Goal: Task Accomplishment & Management: Manage account settings

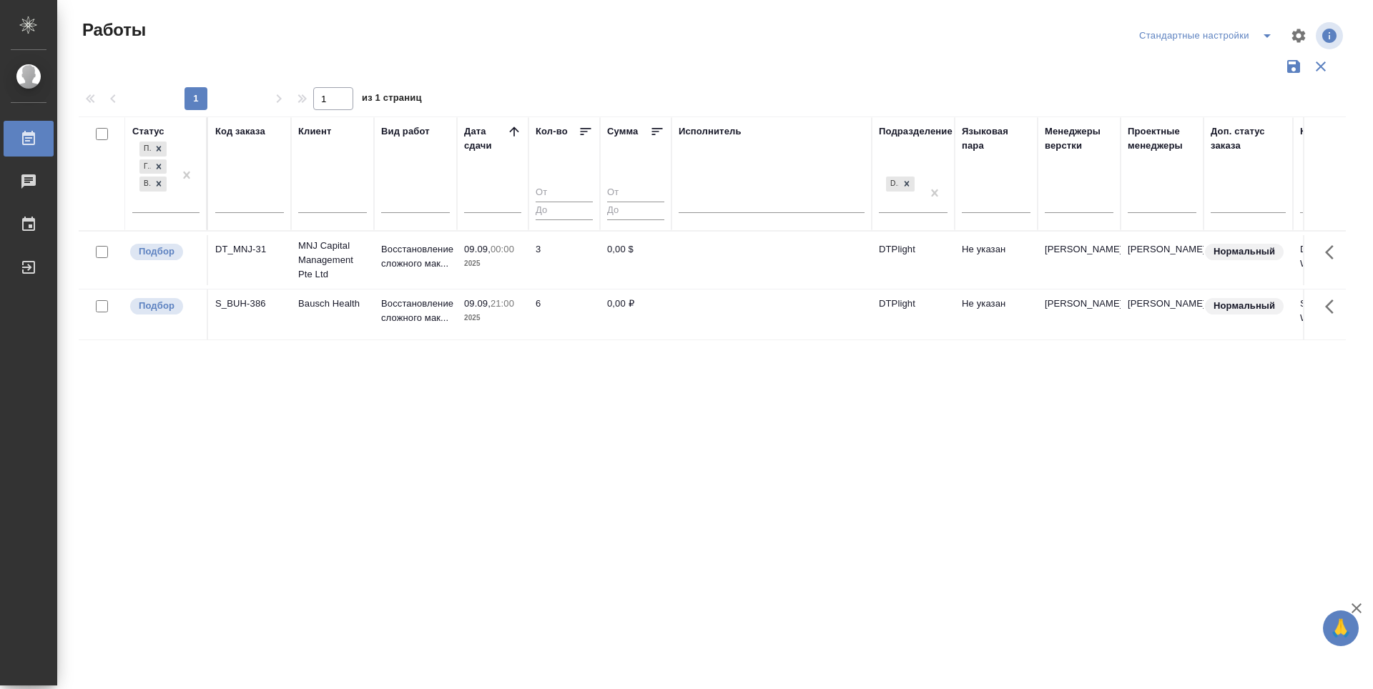
click at [167, 252] on p "Подбор" at bounding box center [157, 252] width 36 height 14
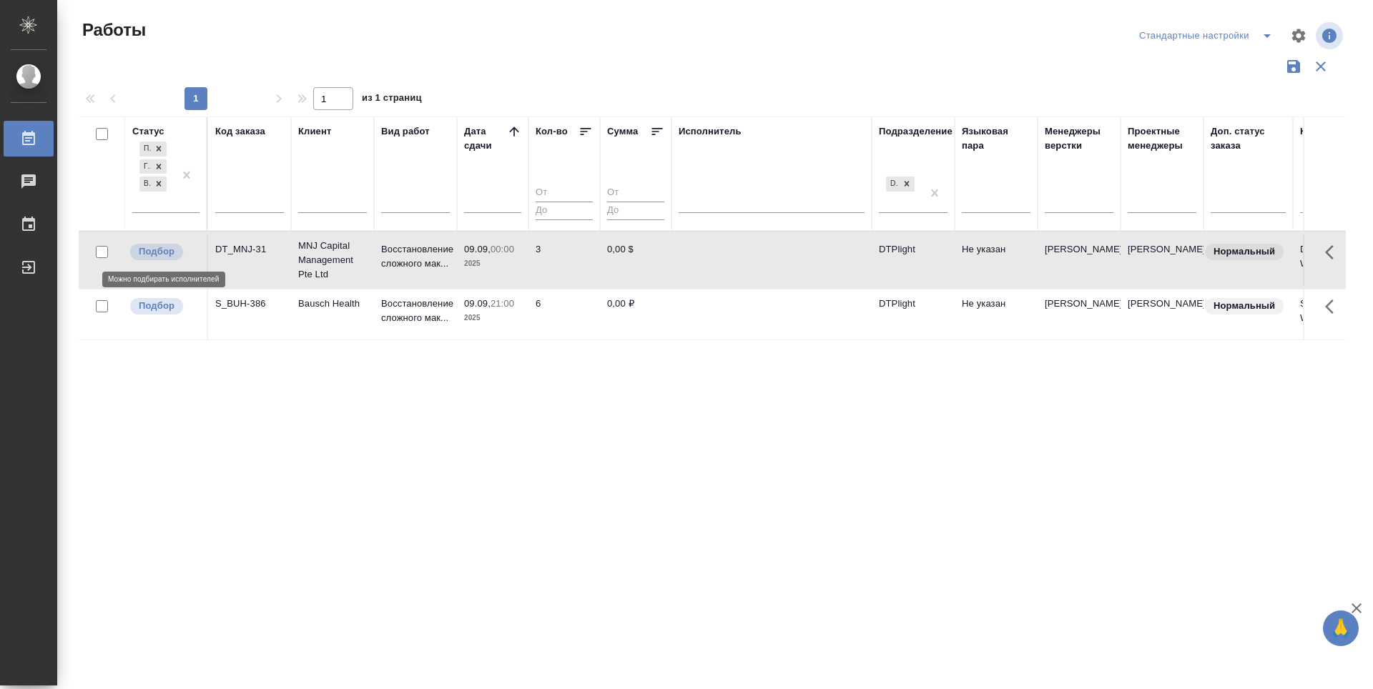
click at [167, 252] on p "Подбор" at bounding box center [157, 252] width 36 height 14
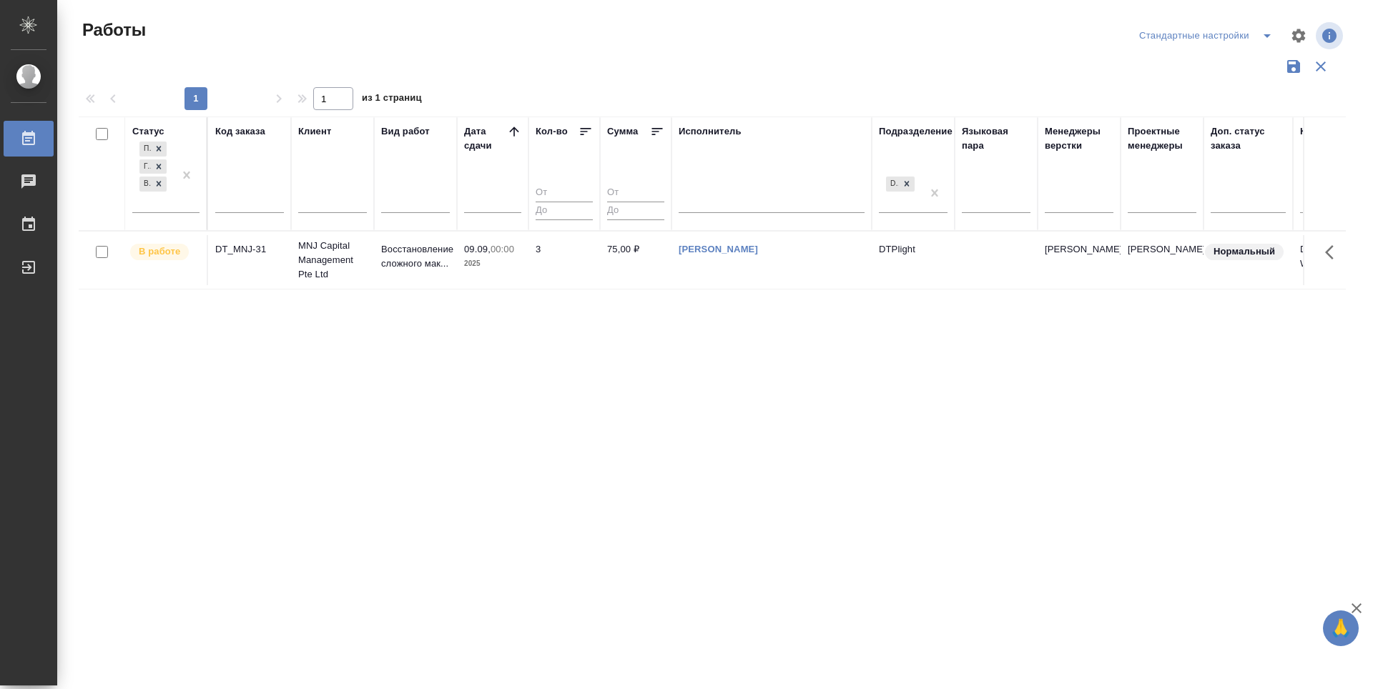
click at [617, 413] on div "Статус Подбор Готов к работе В работе Код заказа Клиент Вид работ [PERSON_NAME]…" at bounding box center [712, 374] width 1267 height 515
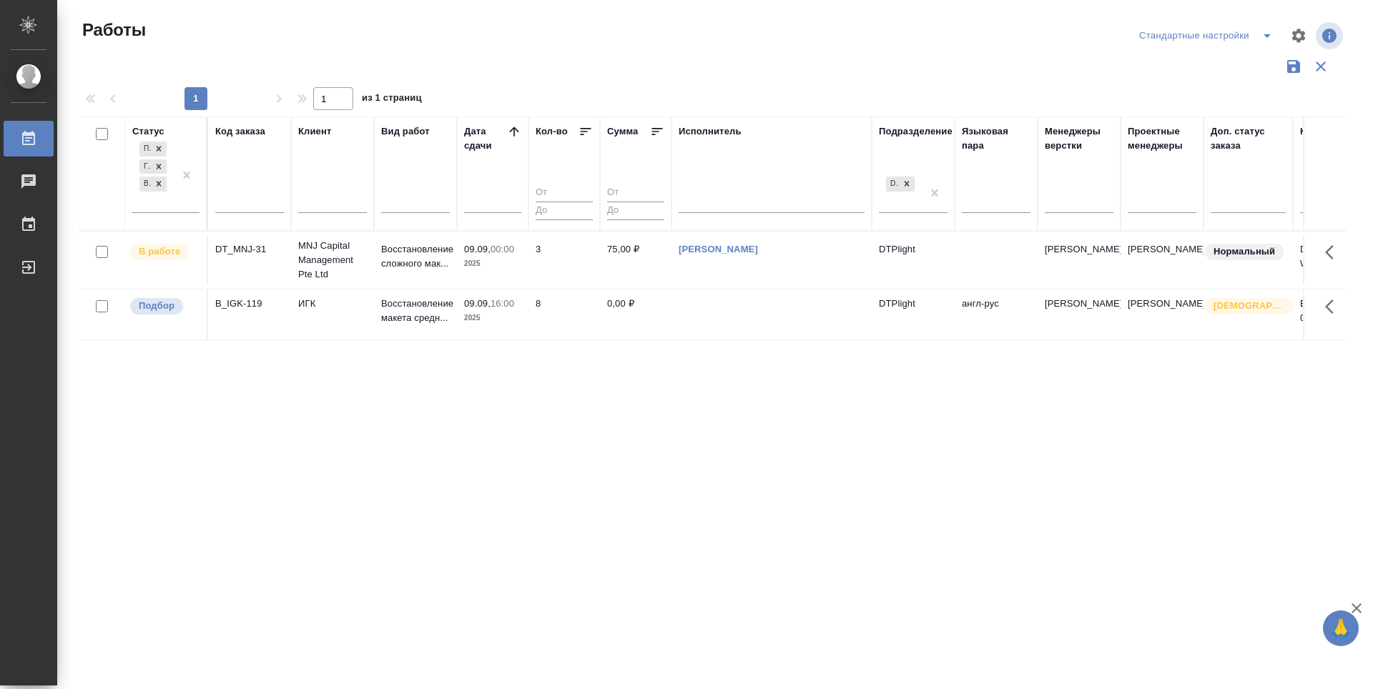
click at [513, 556] on div "Статус Подбор Готов к работе В работе Код заказа Клиент Вид работ [PERSON_NAME]…" at bounding box center [712, 374] width 1267 height 515
click at [403, 454] on div "Статус Подбор Готов к работе В работе Код заказа Клиент Вид работ [PERSON_NAME]…" at bounding box center [712, 374] width 1267 height 515
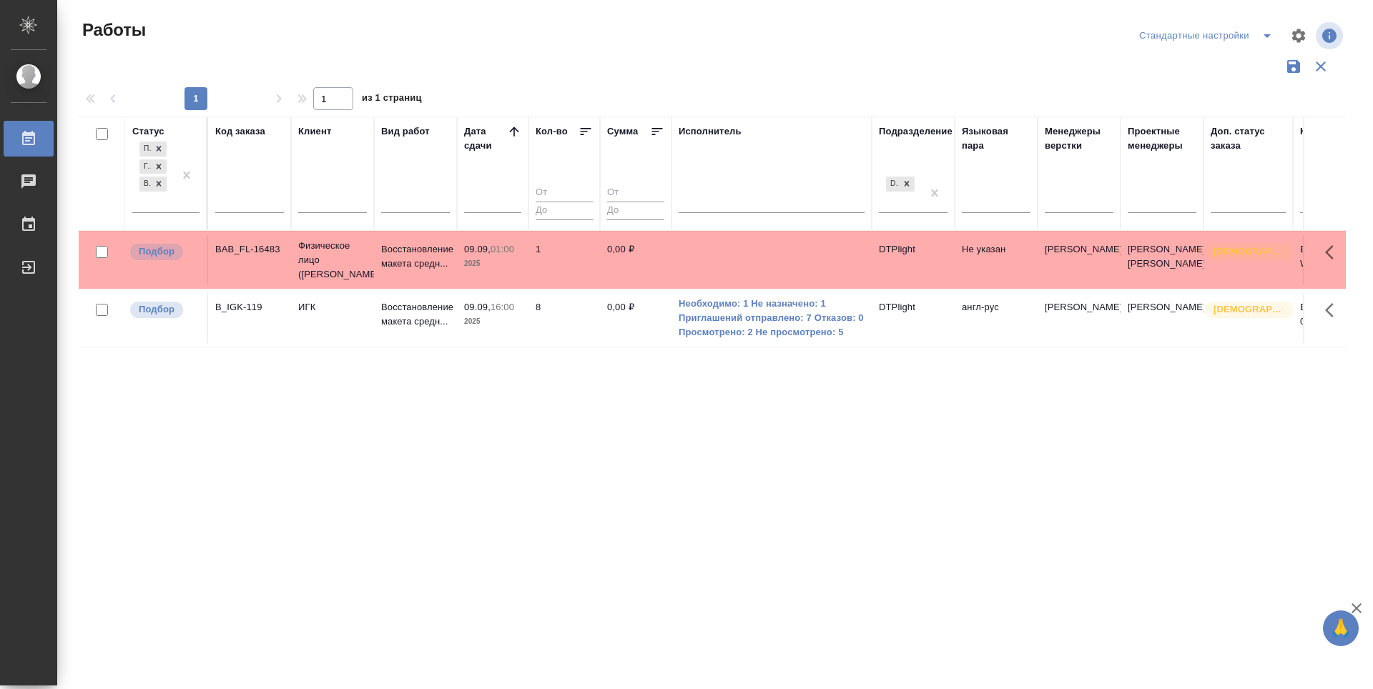
click at [527, 457] on div "Статус Подбор Готов к работе В работе Код заказа Клиент Вид работ [PERSON_NAME]…" at bounding box center [712, 374] width 1267 height 515
click at [159, 245] on p "Подбор" at bounding box center [157, 252] width 36 height 14
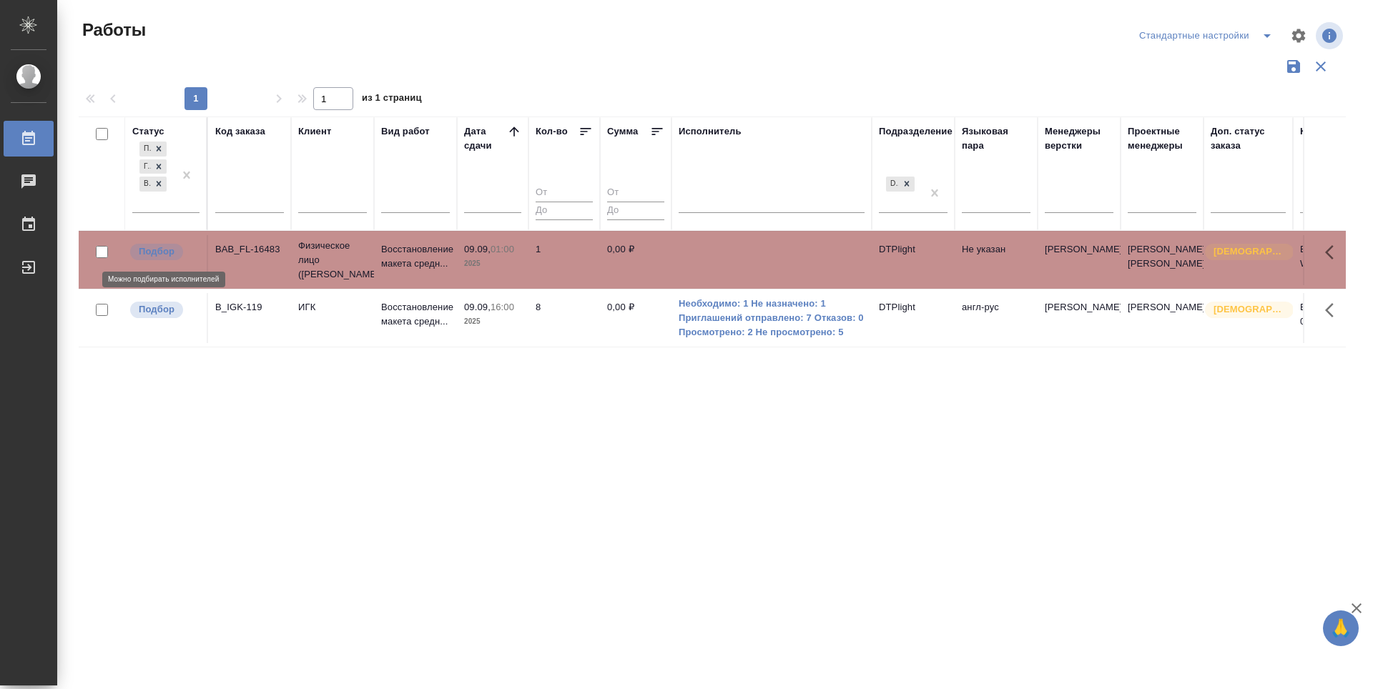
click at [159, 245] on p "Подбор" at bounding box center [157, 252] width 36 height 14
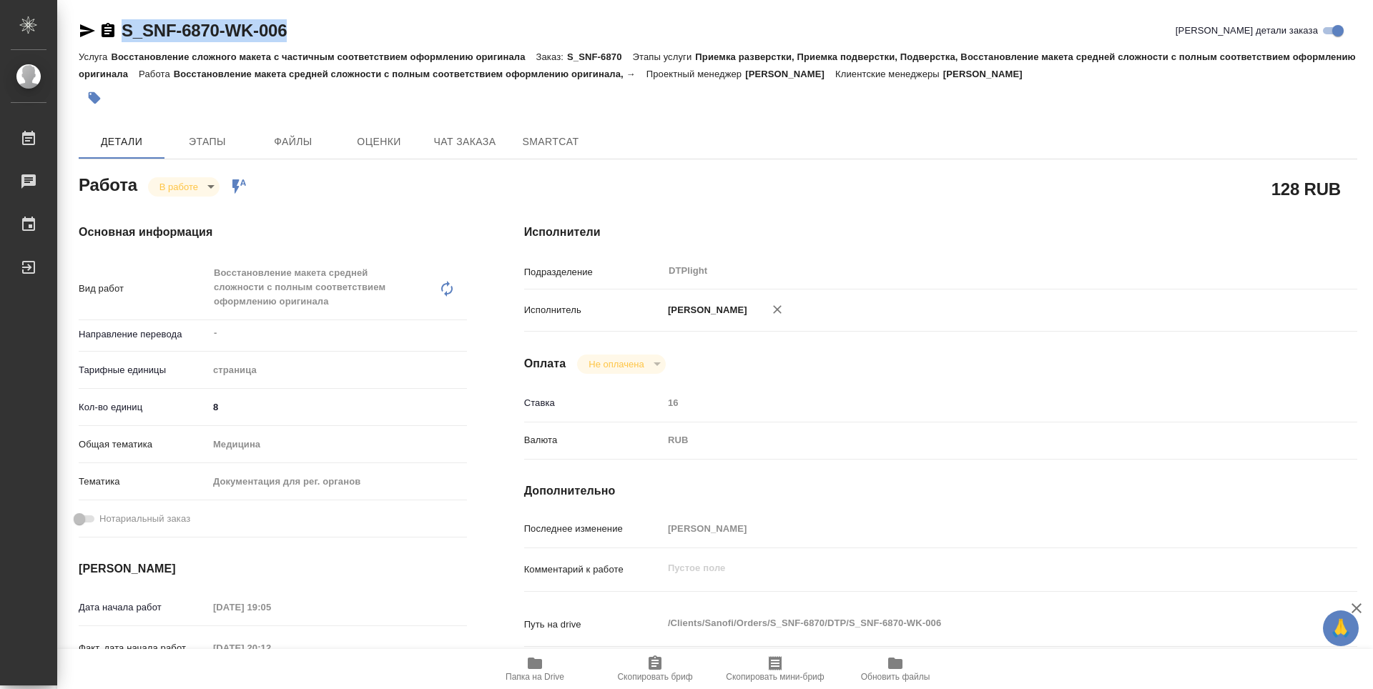
click at [87, 27] on icon "button" at bounding box center [87, 30] width 15 height 13
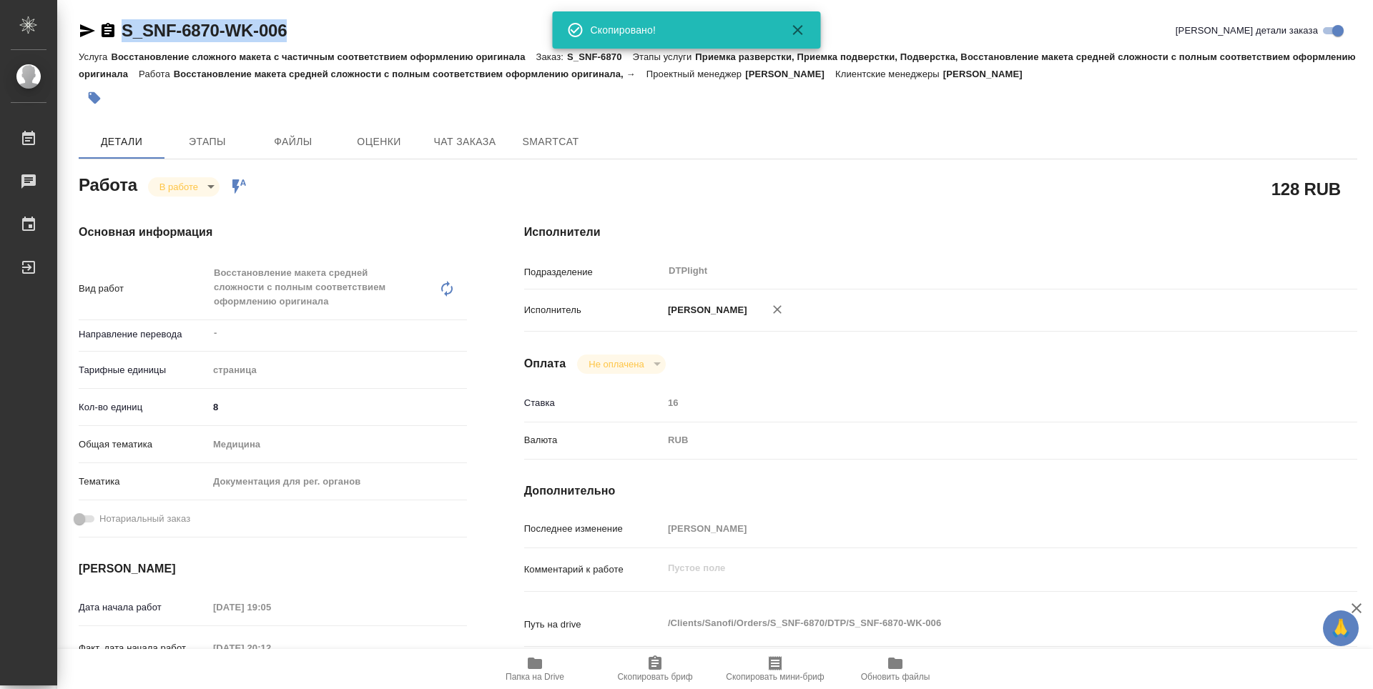
drag, startPoint x: 535, startPoint y: 664, endPoint x: 544, endPoint y: 659, distance: 10.6
click at [540, 663] on icon "button" at bounding box center [535, 663] width 14 height 11
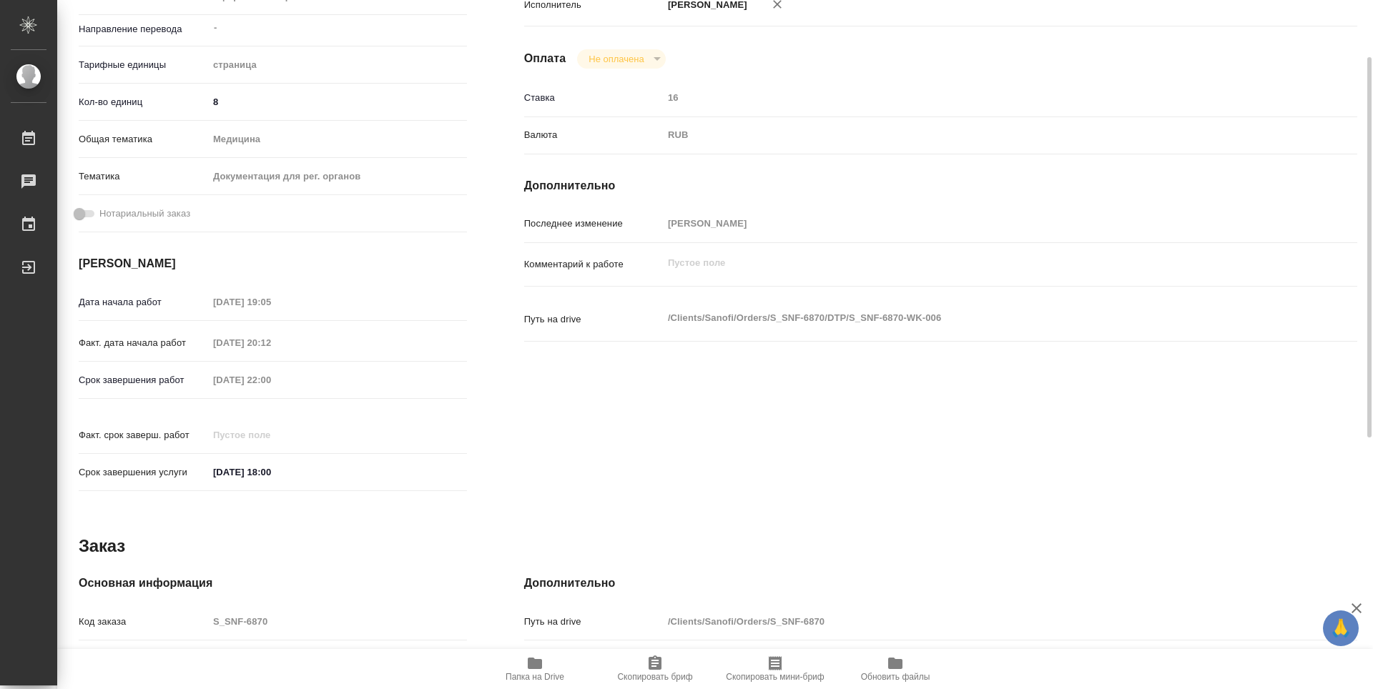
scroll to position [19, 0]
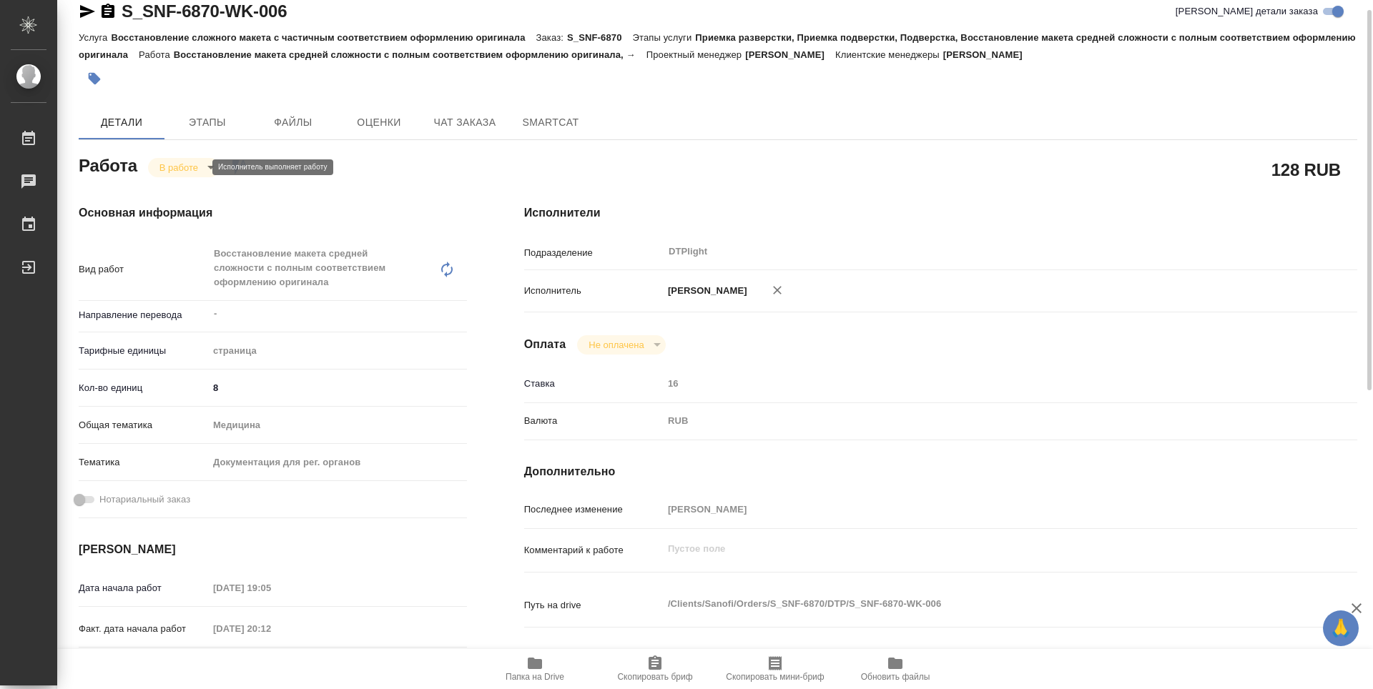
click at [180, 171] on body "🙏 .cls-1 fill:#fff; AWATERA Zubakova Viktoriya Работы 0 Чаты График Выйти S_SNF…" at bounding box center [686, 344] width 1373 height 689
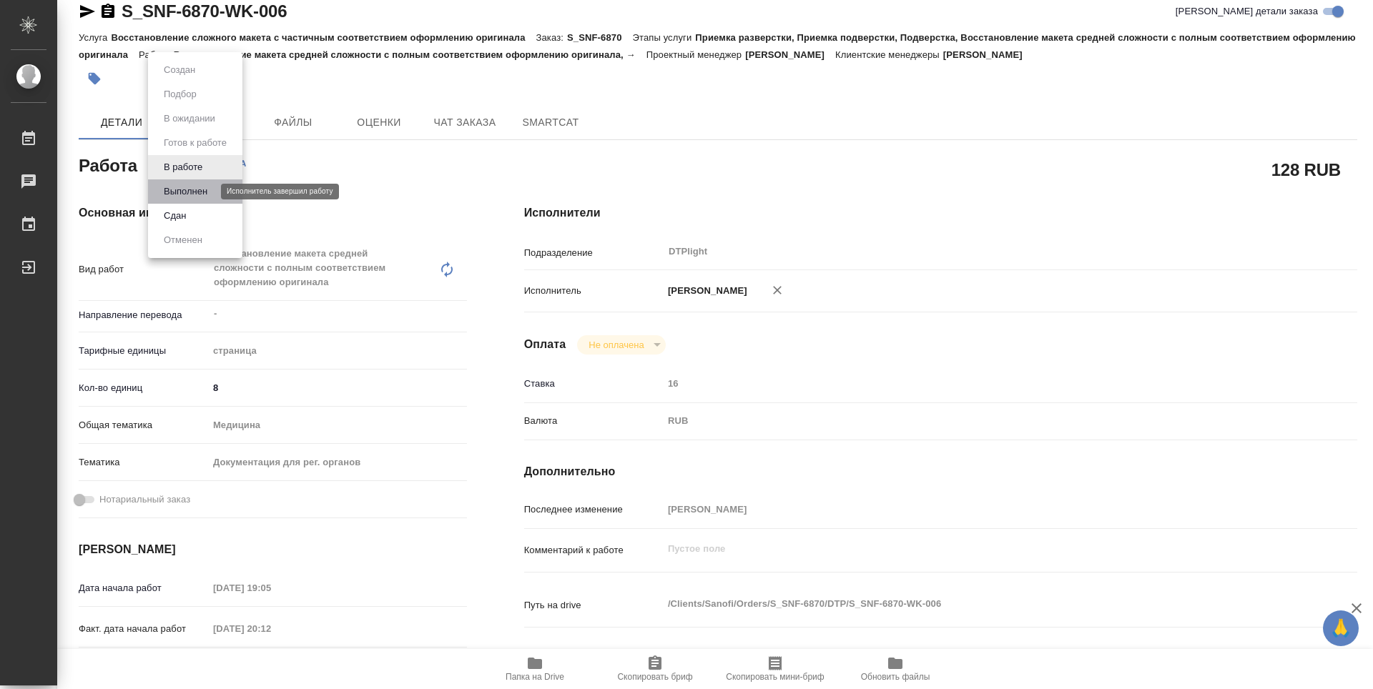
click at [190, 190] on button "Выполнен" at bounding box center [185, 192] width 52 height 16
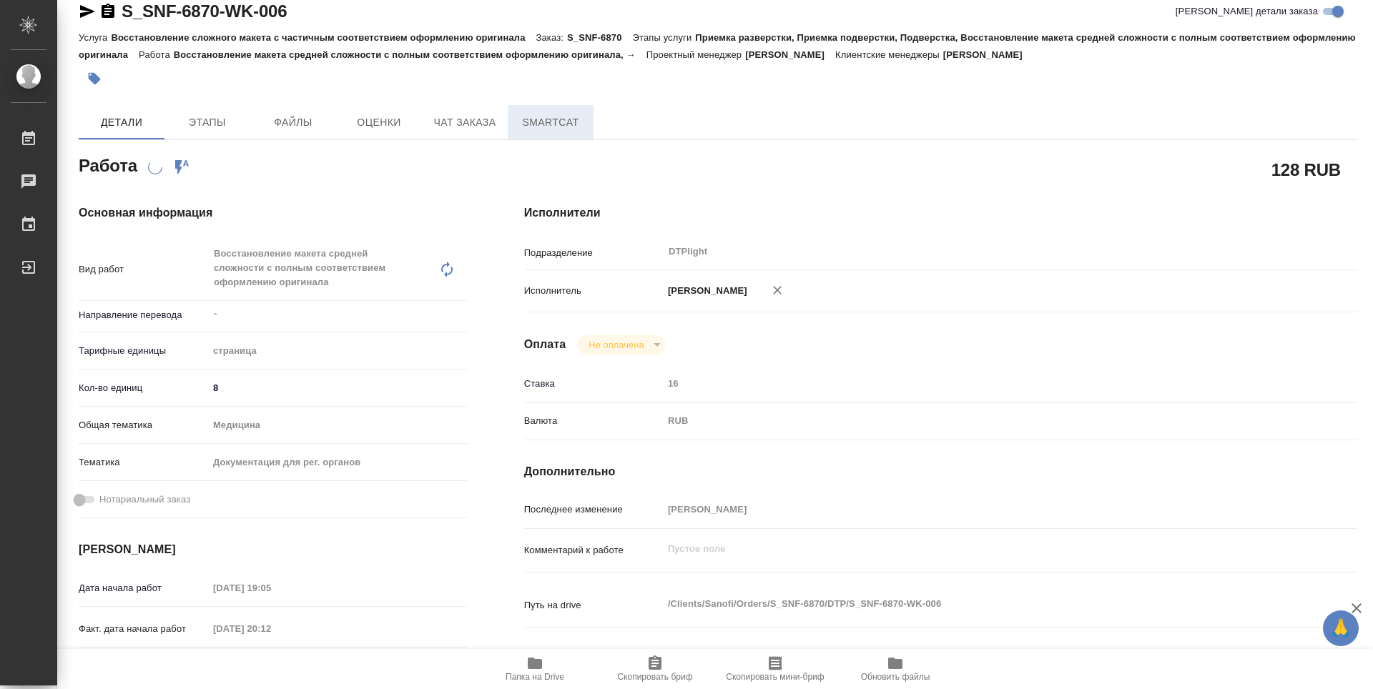
scroll to position [0, 0]
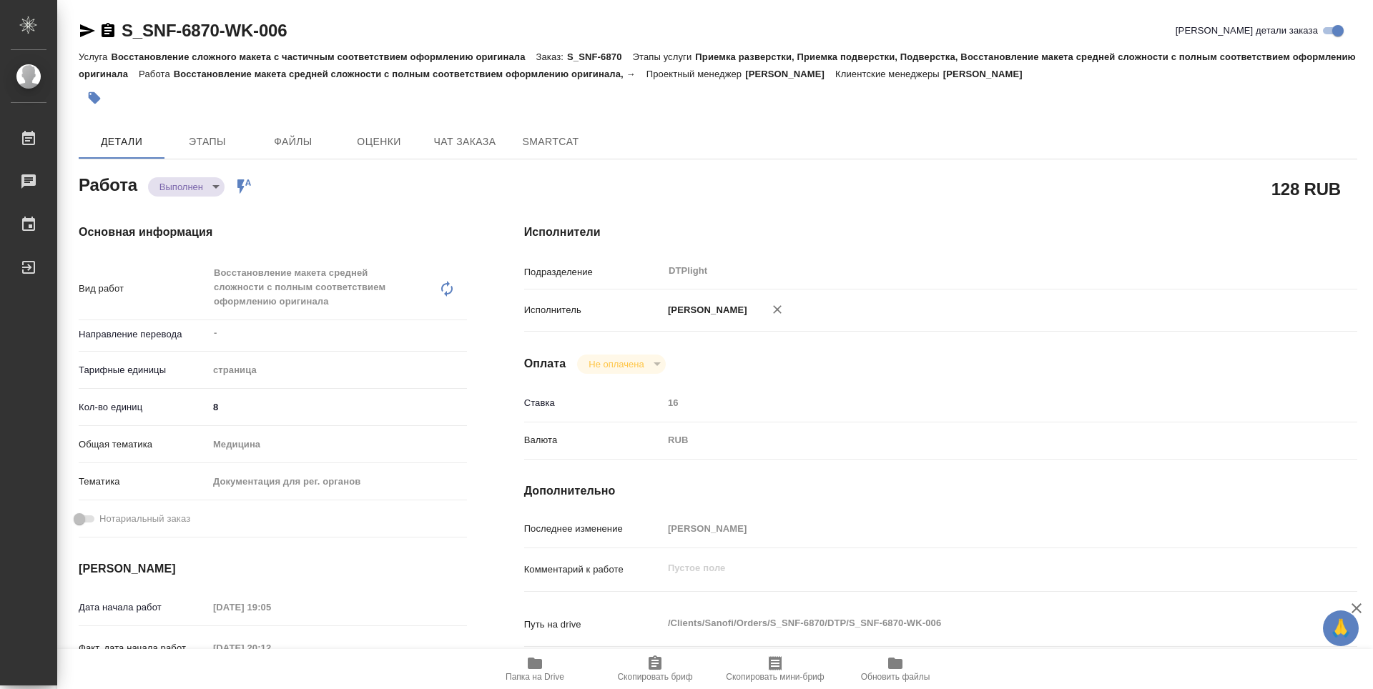
type textarea "x"
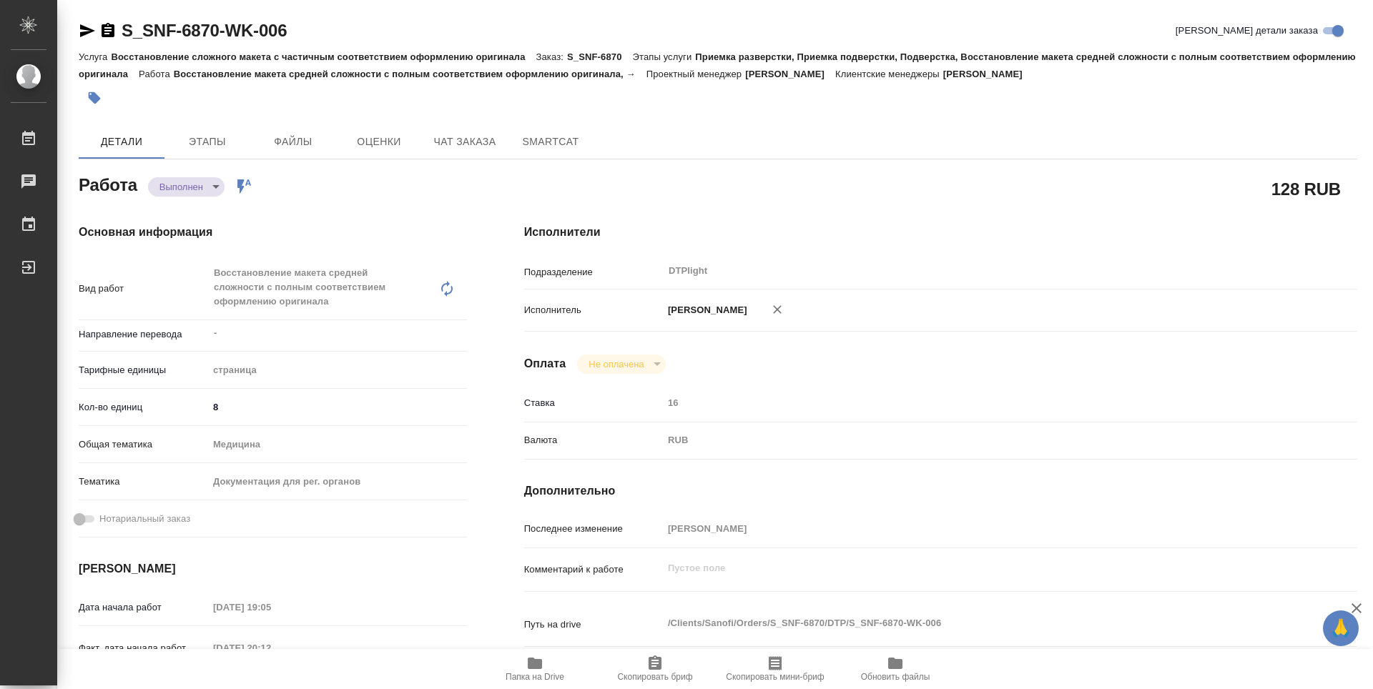
type textarea "x"
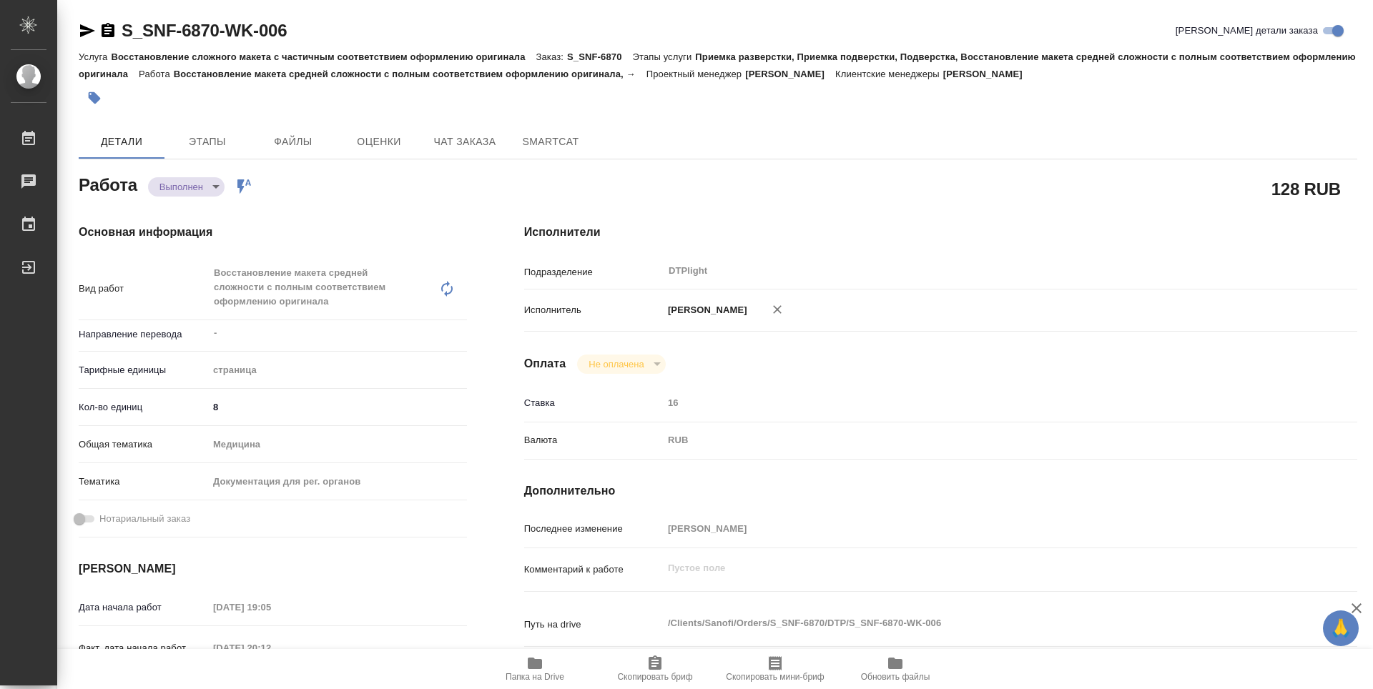
type textarea "x"
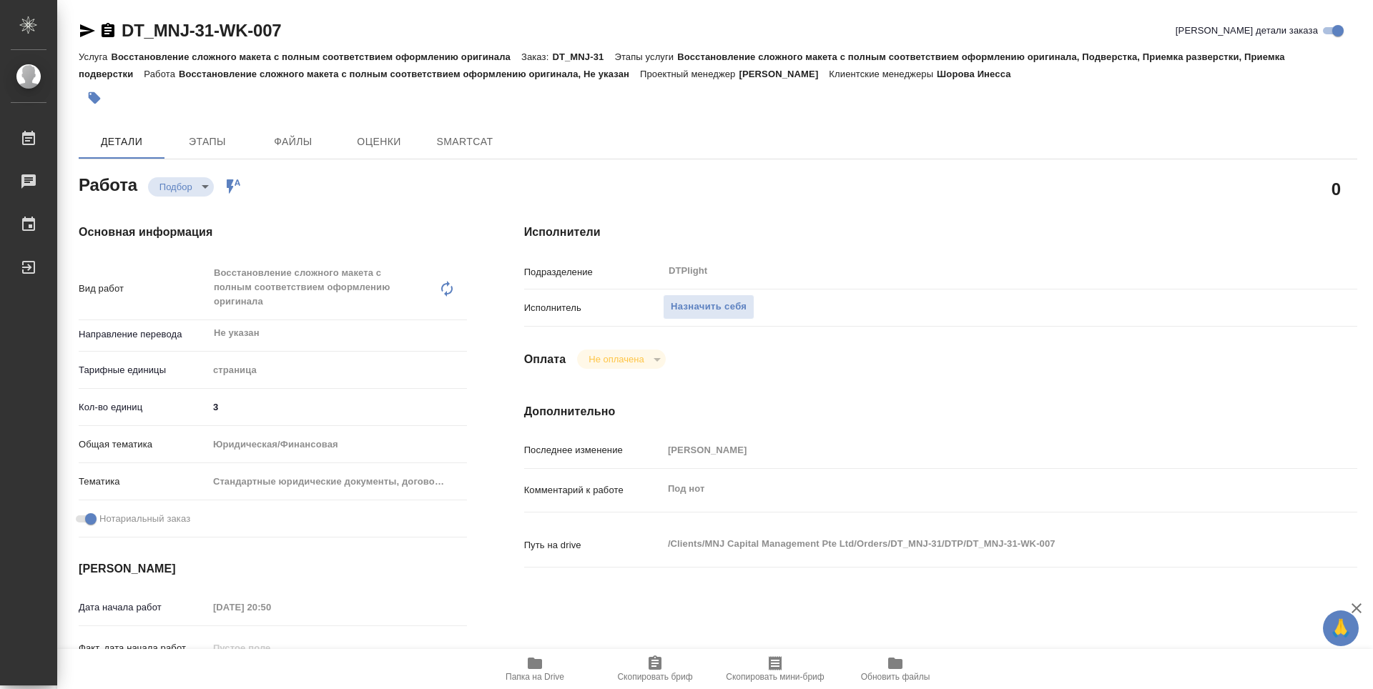
type textarea "x"
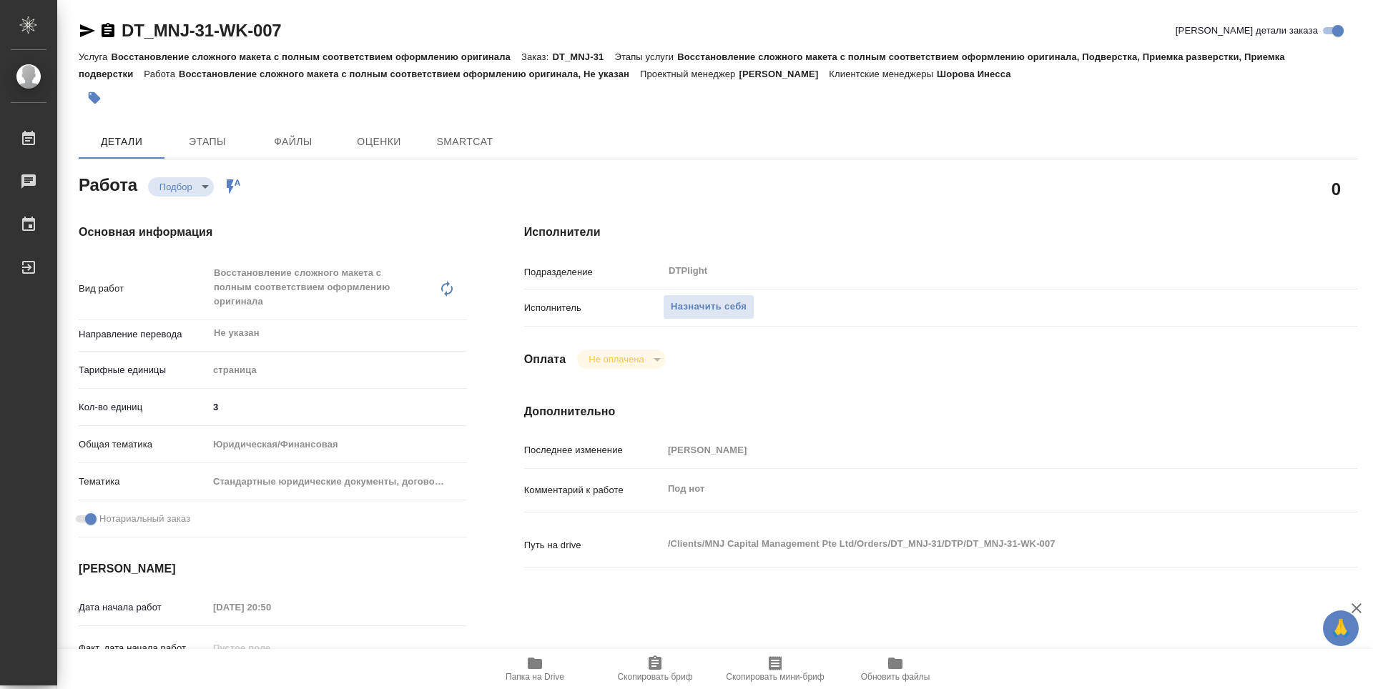
type textarea "x"
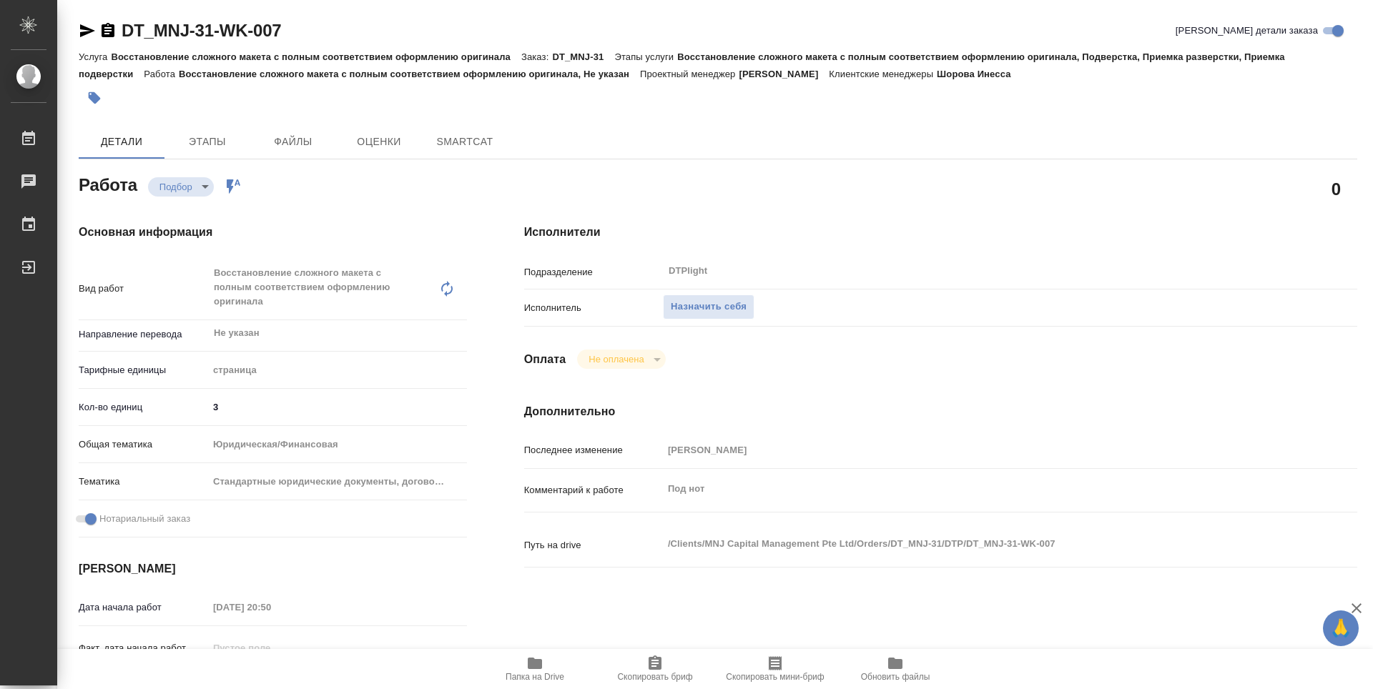
type textarea "x"
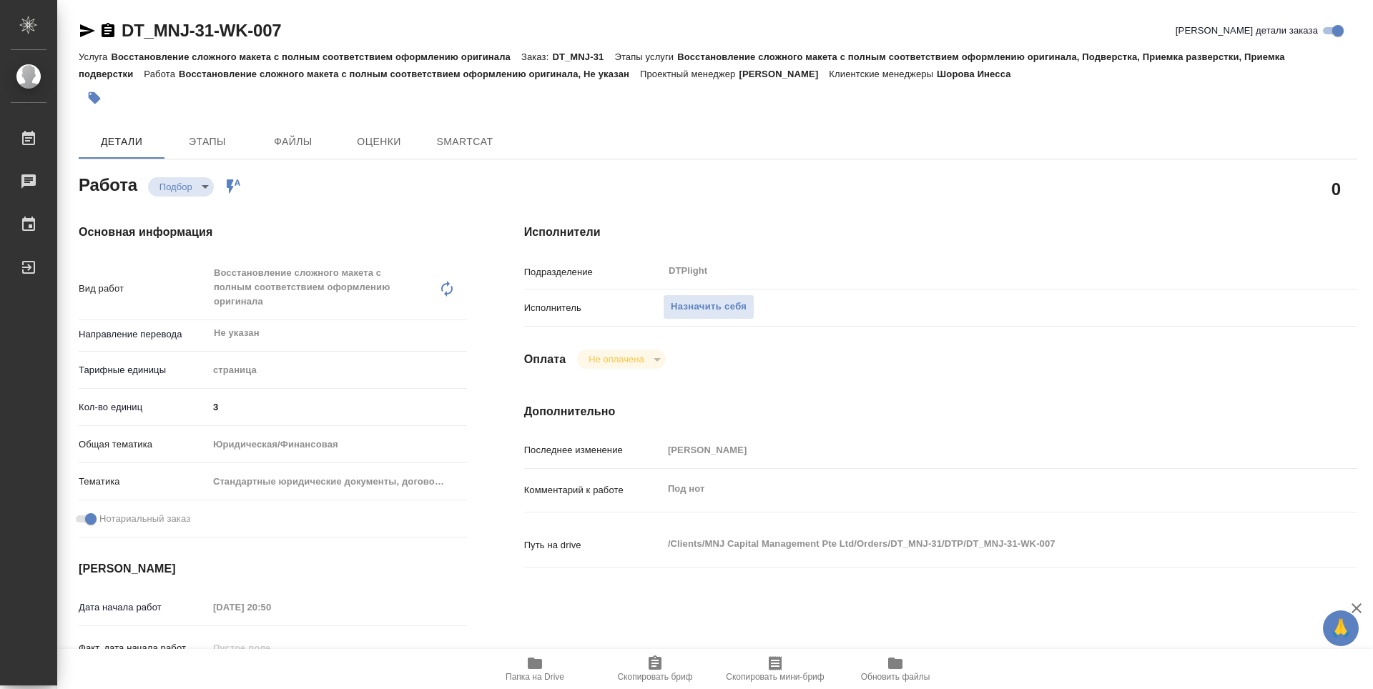
type textarea "x"
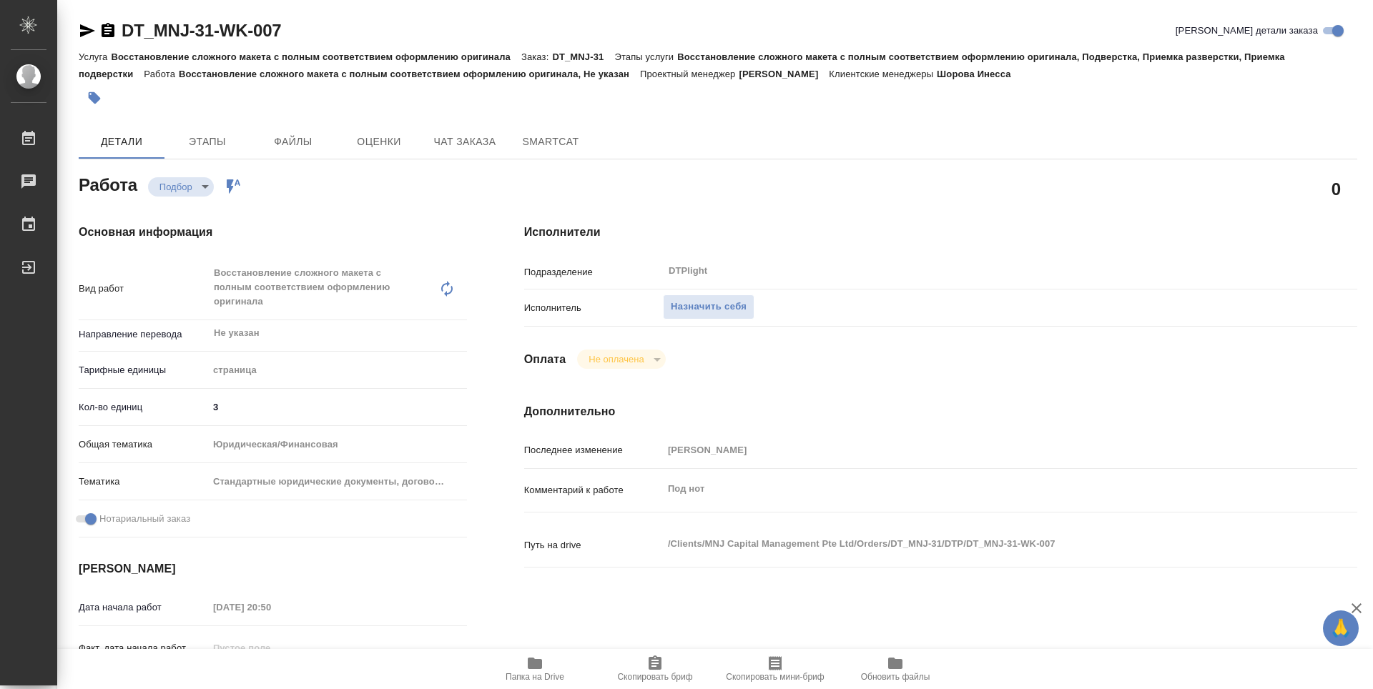
type textarea "x"
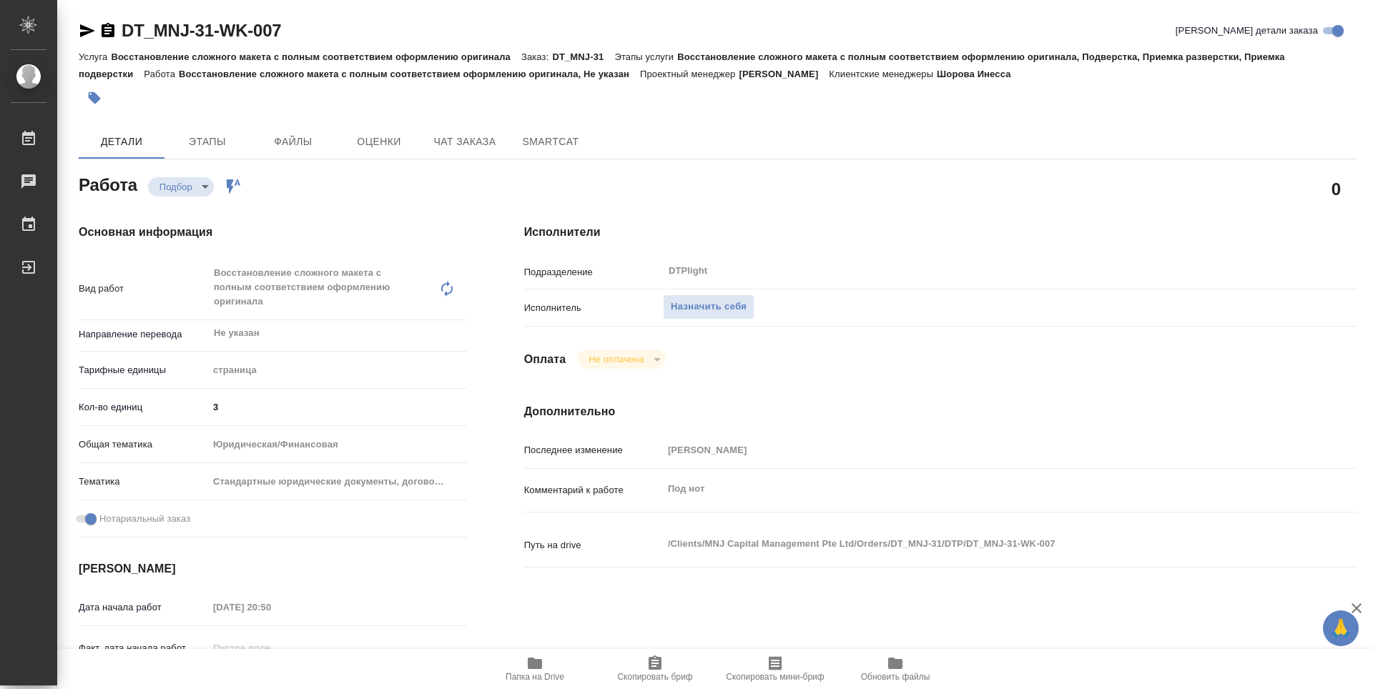
type textarea "x"
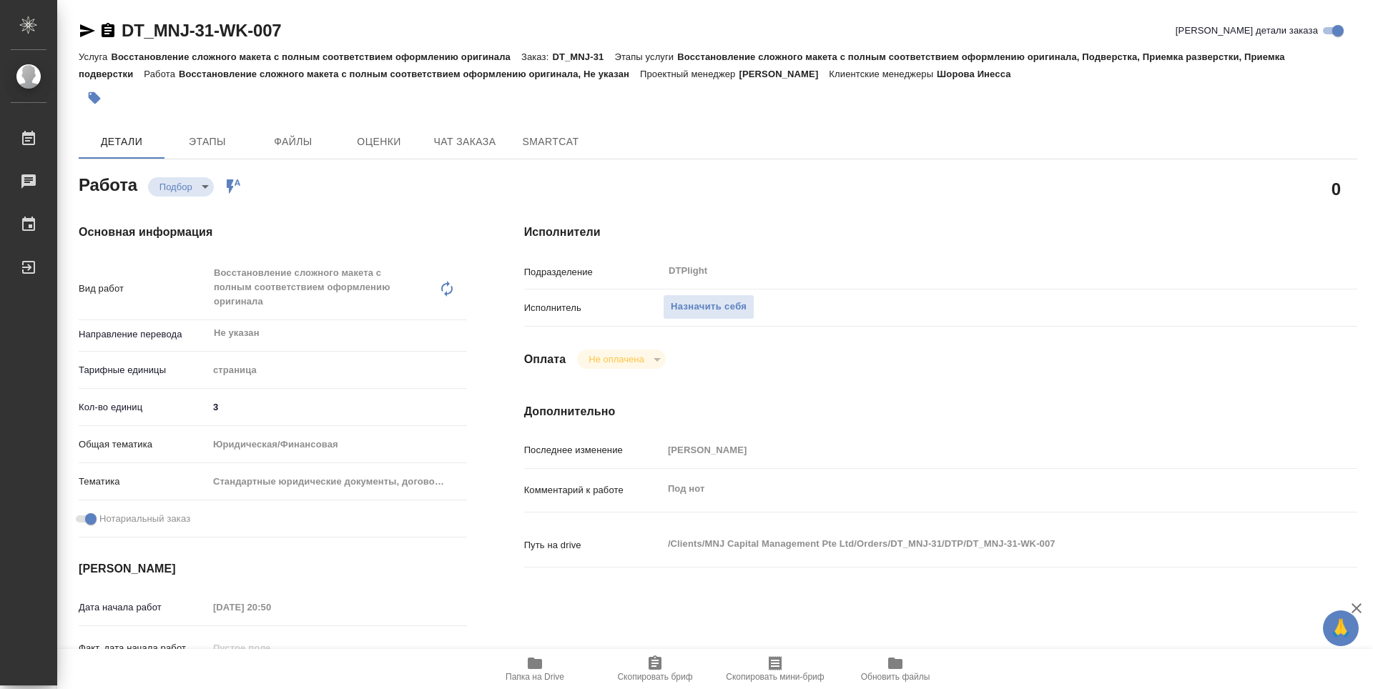
click at [544, 670] on span "Папка на Drive" at bounding box center [534, 668] width 103 height 27
click at [717, 308] on span "Назначить себя" at bounding box center [709, 307] width 76 height 16
type textarea "x"
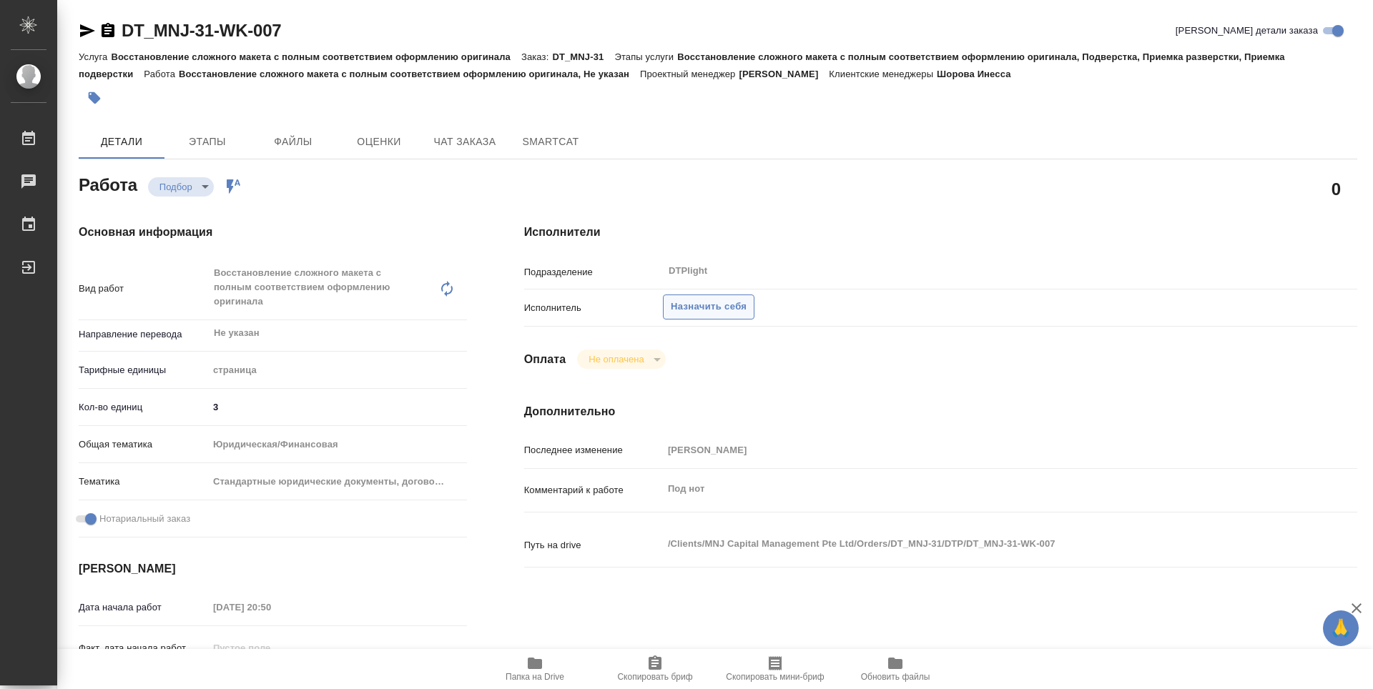
type textarea "x"
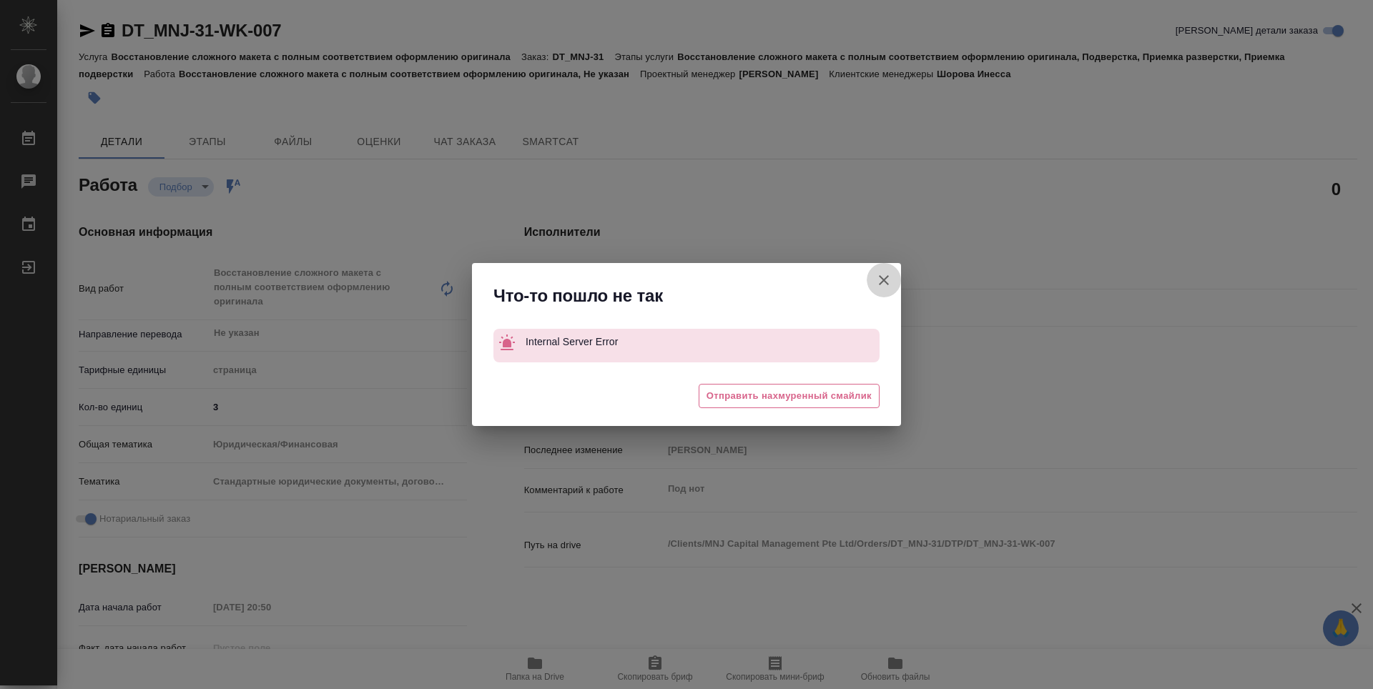
click at [895, 278] on button "[PERSON_NAME] детали заказа" at bounding box center [884, 280] width 34 height 34
type textarea "x"
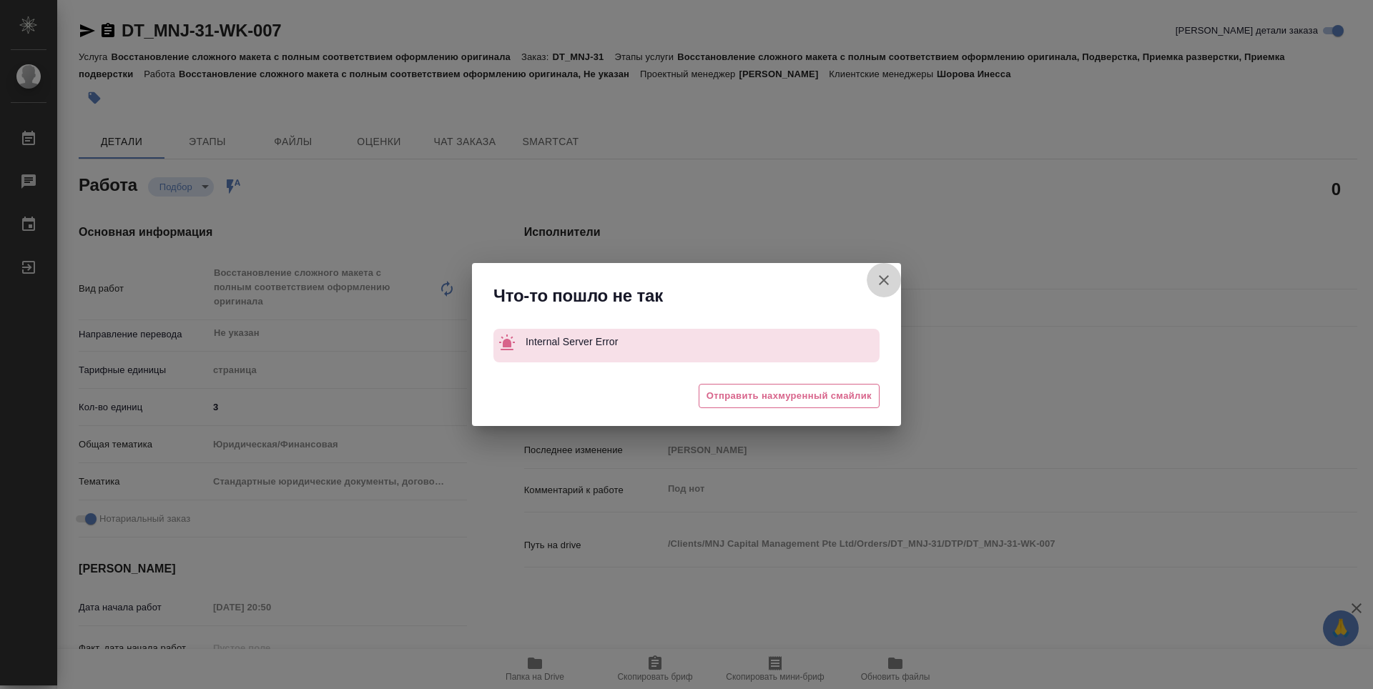
type textarea "x"
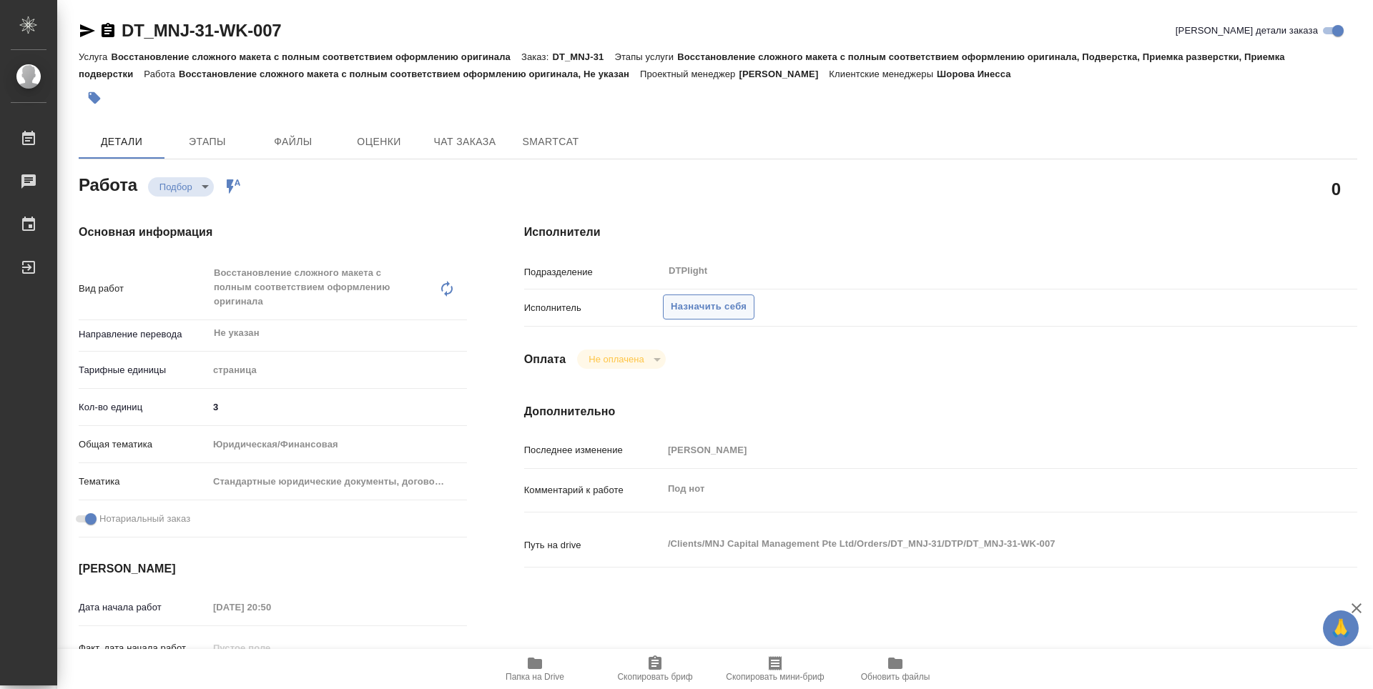
click at [743, 303] on span "Назначить себя" at bounding box center [709, 307] width 76 height 16
type textarea "x"
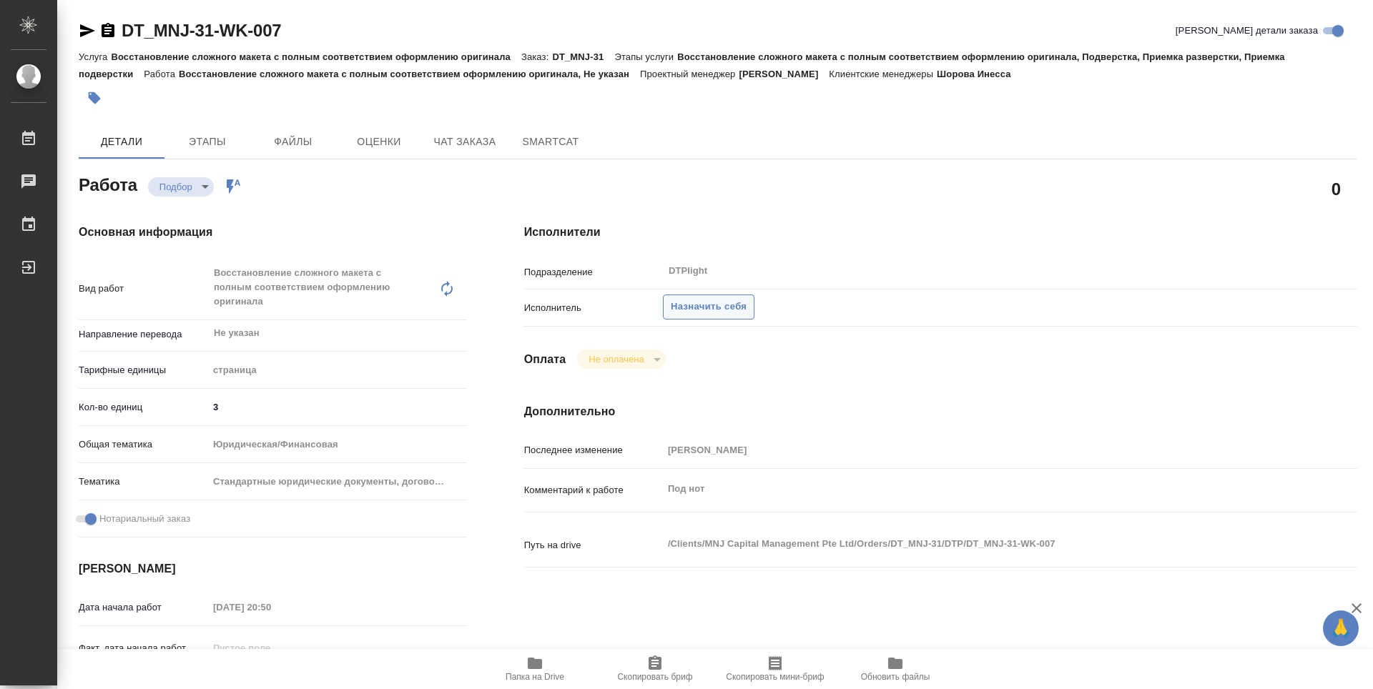
type textarea "x"
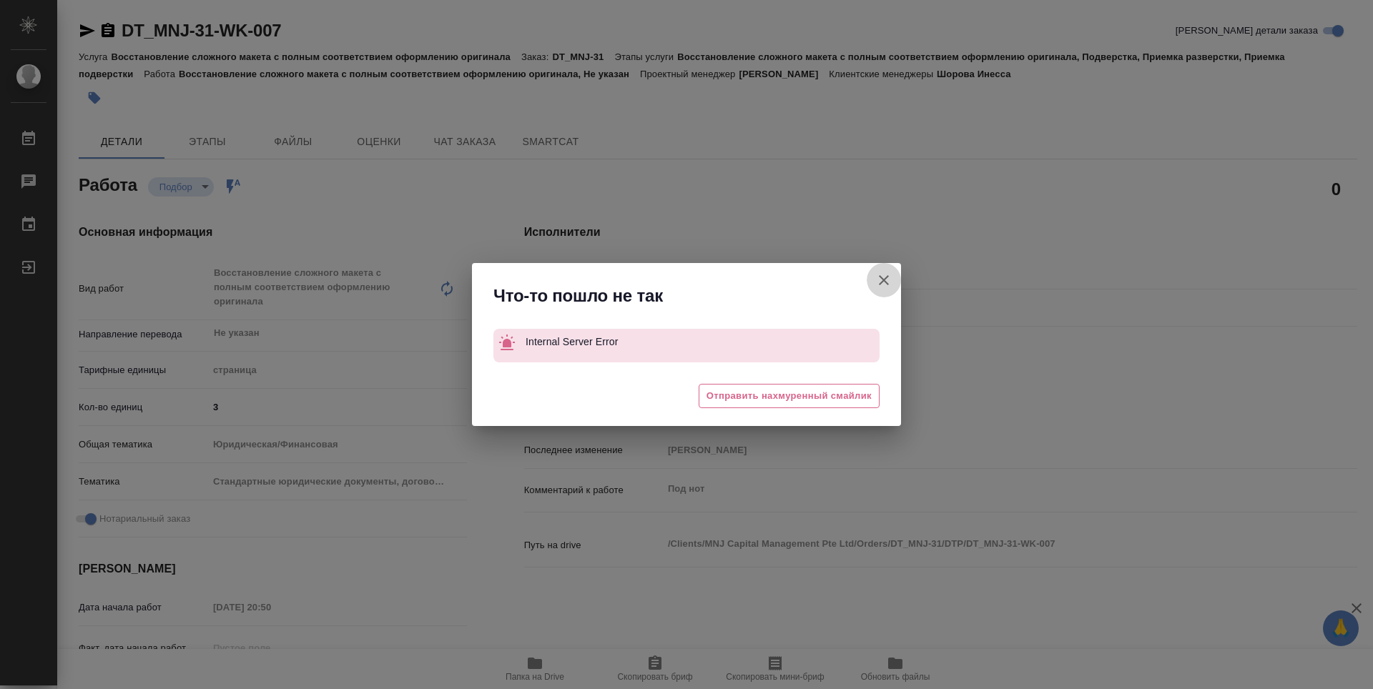
click at [881, 279] on icon "button" at bounding box center [883, 280] width 17 height 17
type textarea "x"
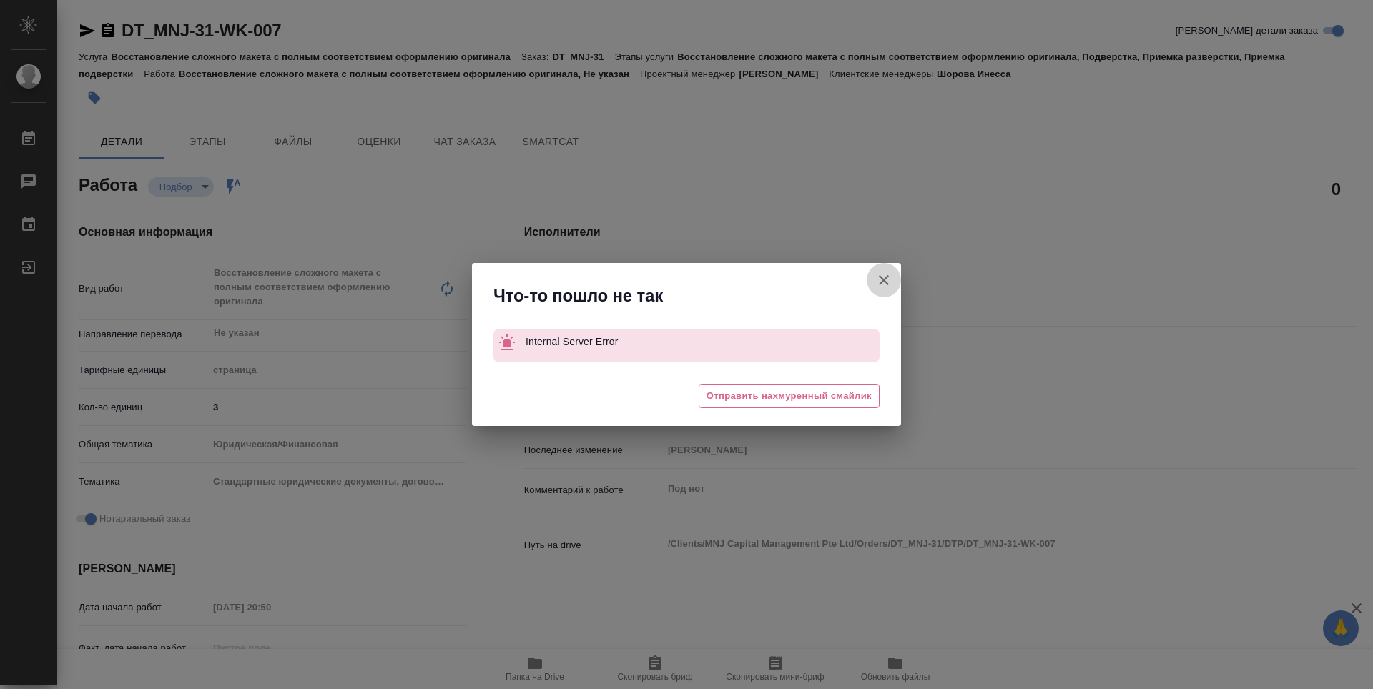
type textarea "x"
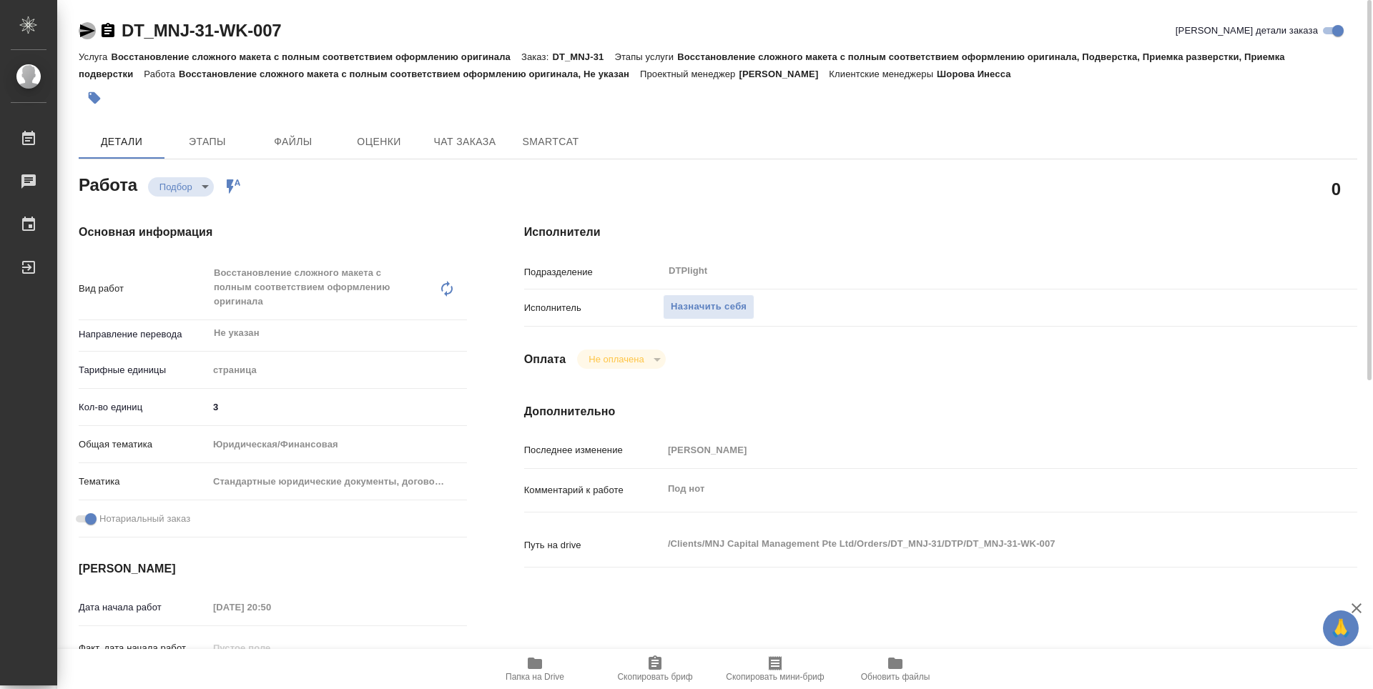
drag, startPoint x: 79, startPoint y: 31, endPoint x: 201, endPoint y: 2, distance: 124.9
click at [87, 29] on icon "button" at bounding box center [87, 30] width 17 height 17
type textarea "x"
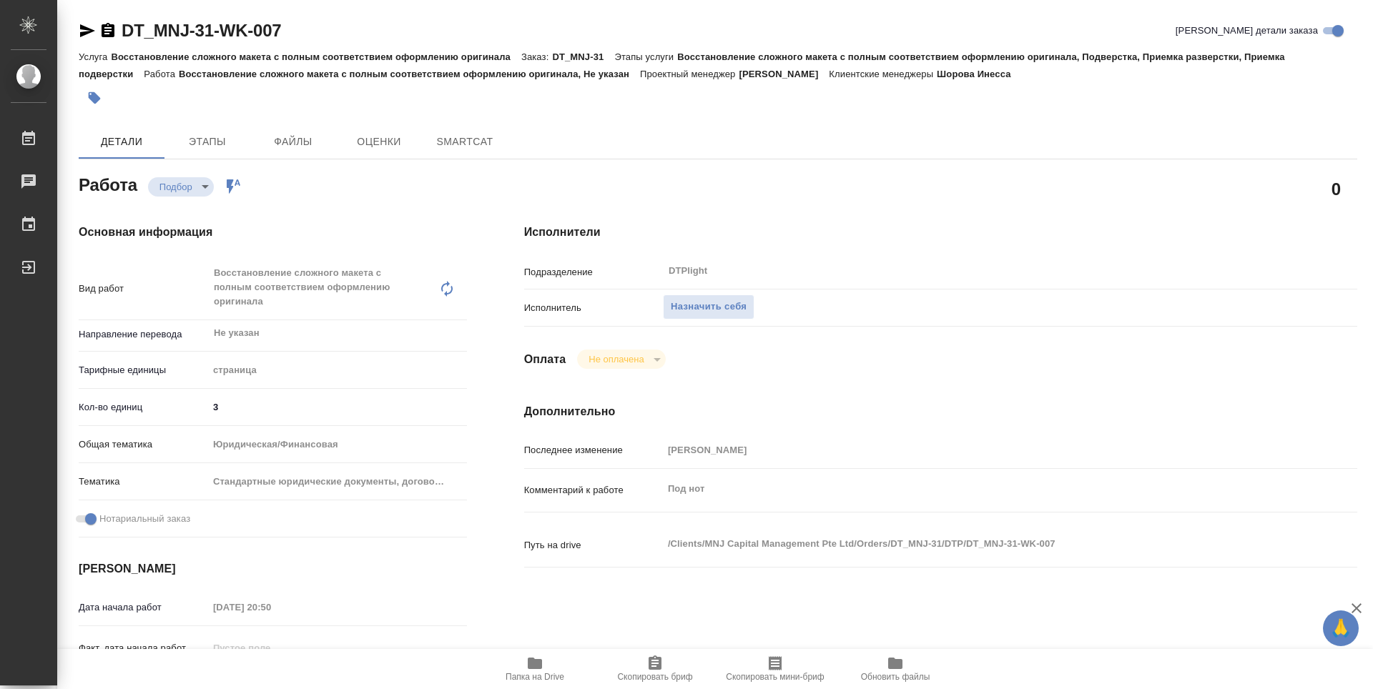
type textarea "x"
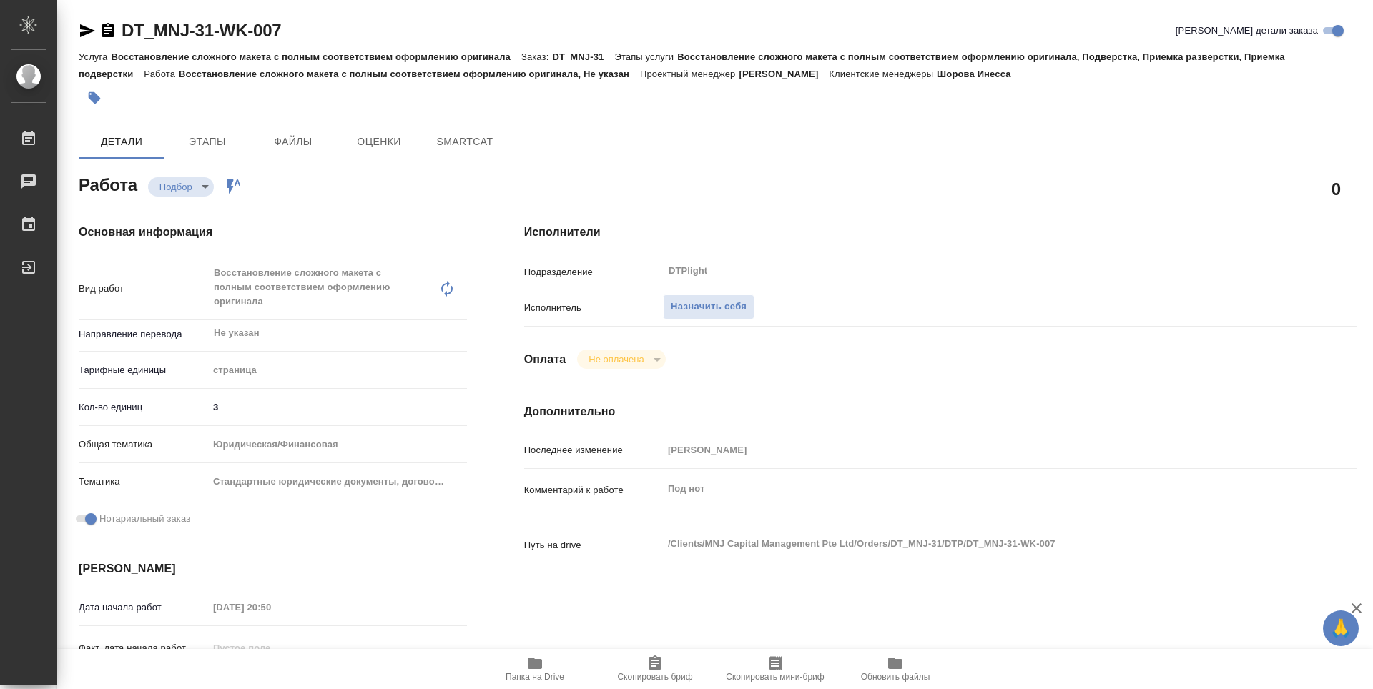
type textarea "x"
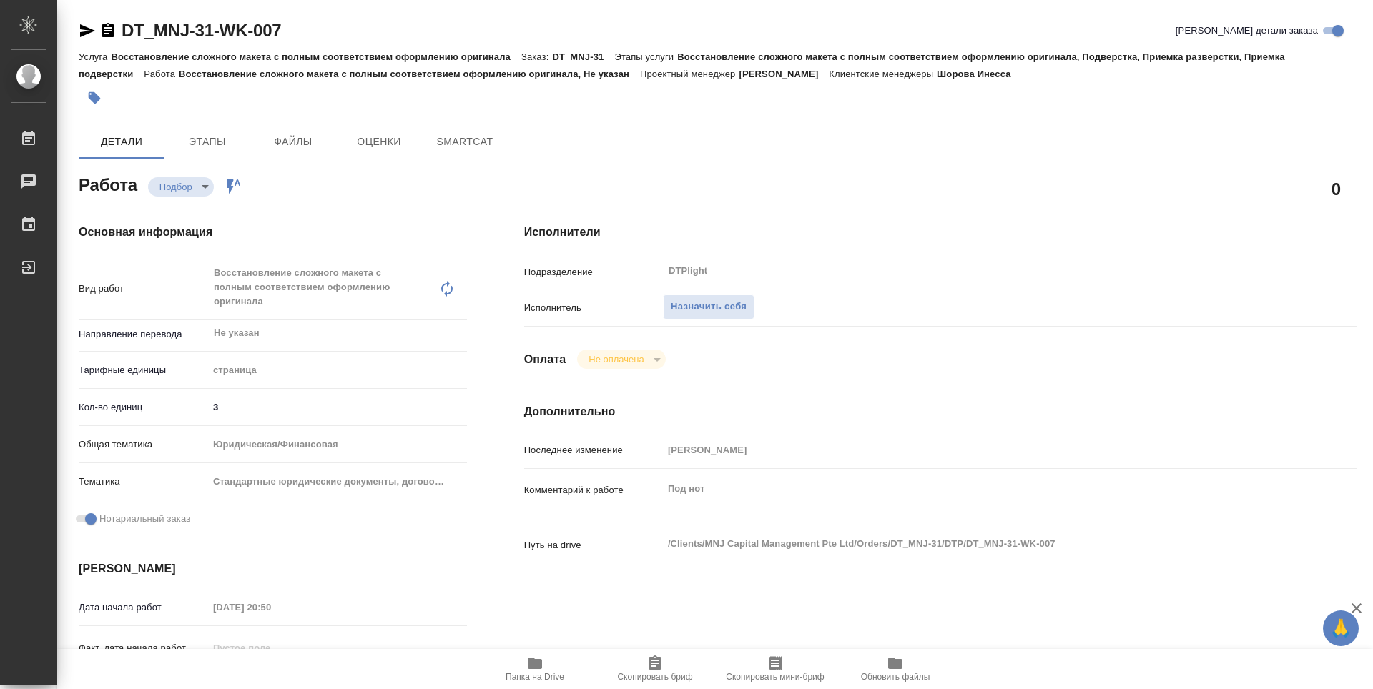
type textarea "x"
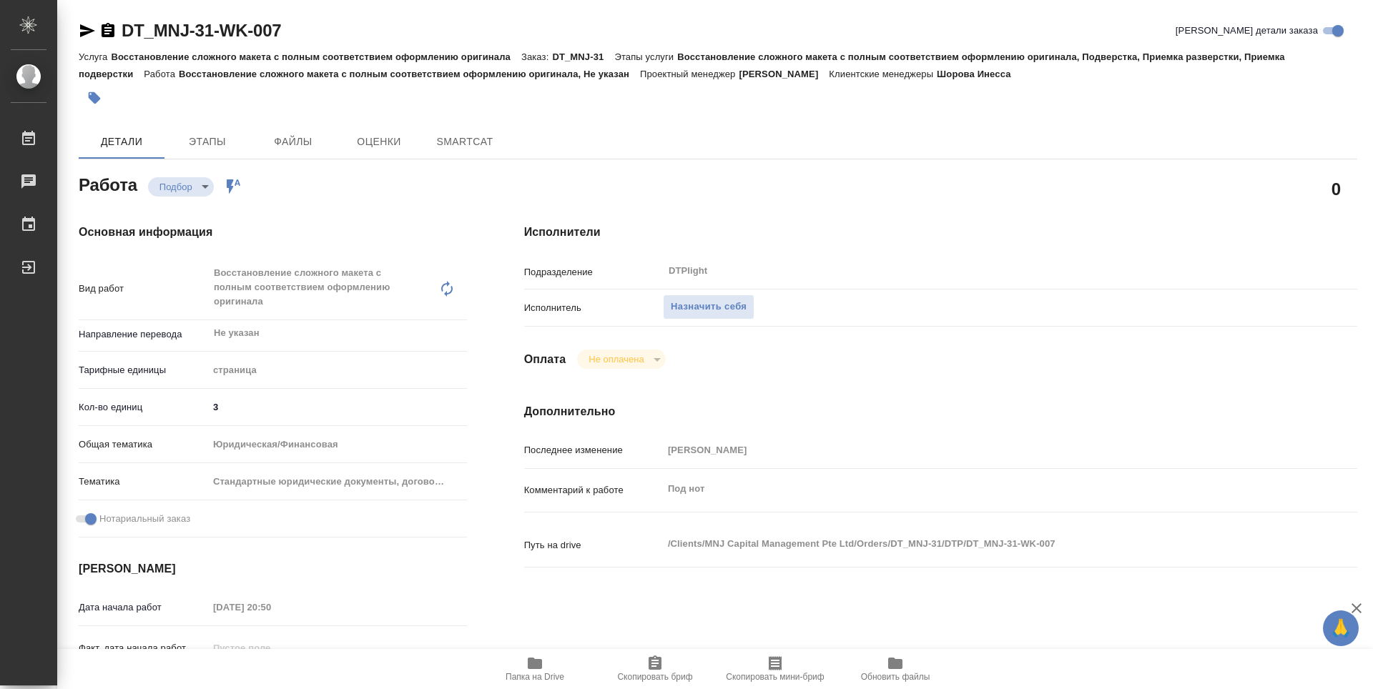
type textarea "x"
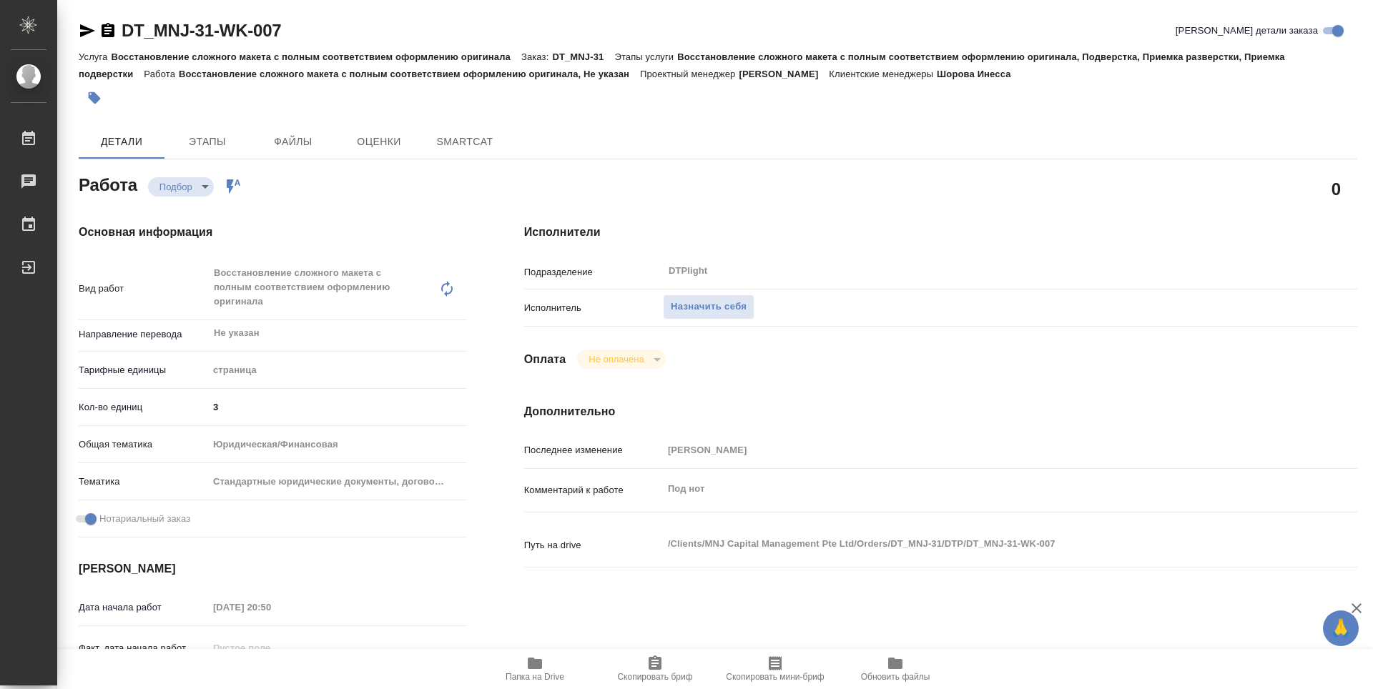
type textarea "x"
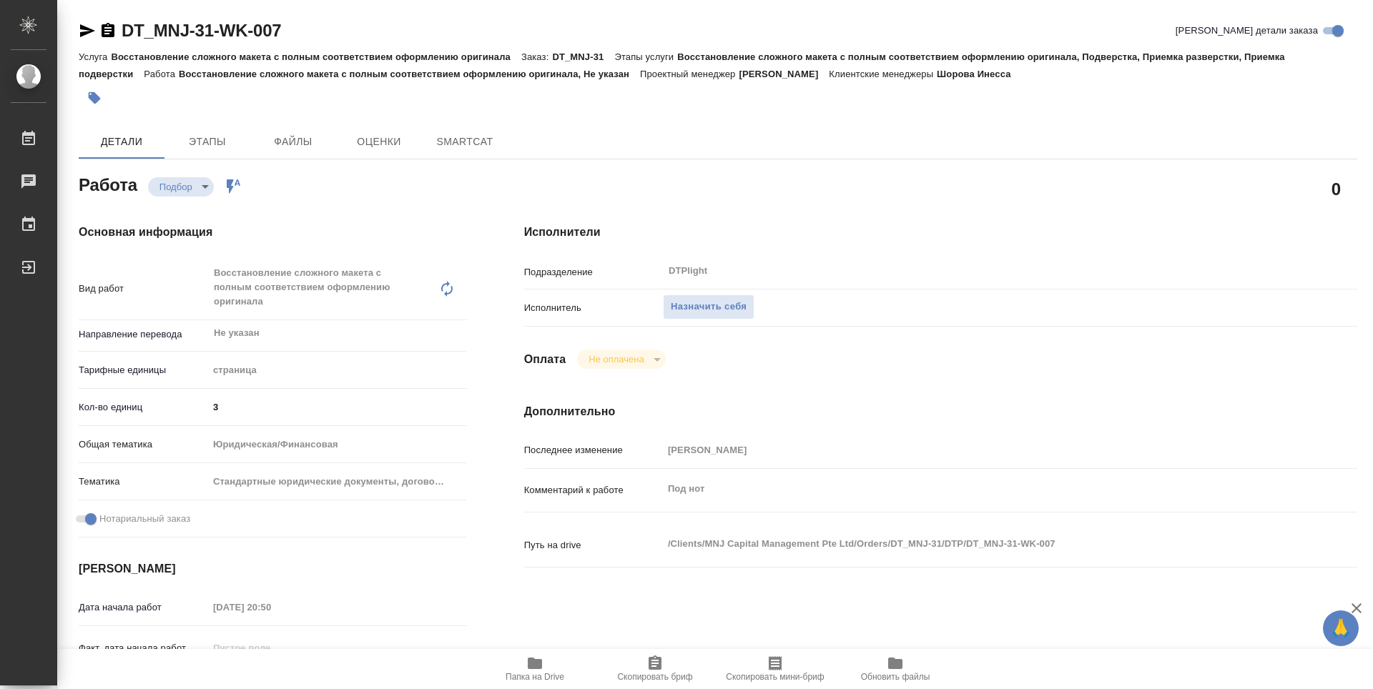
type textarea "x"
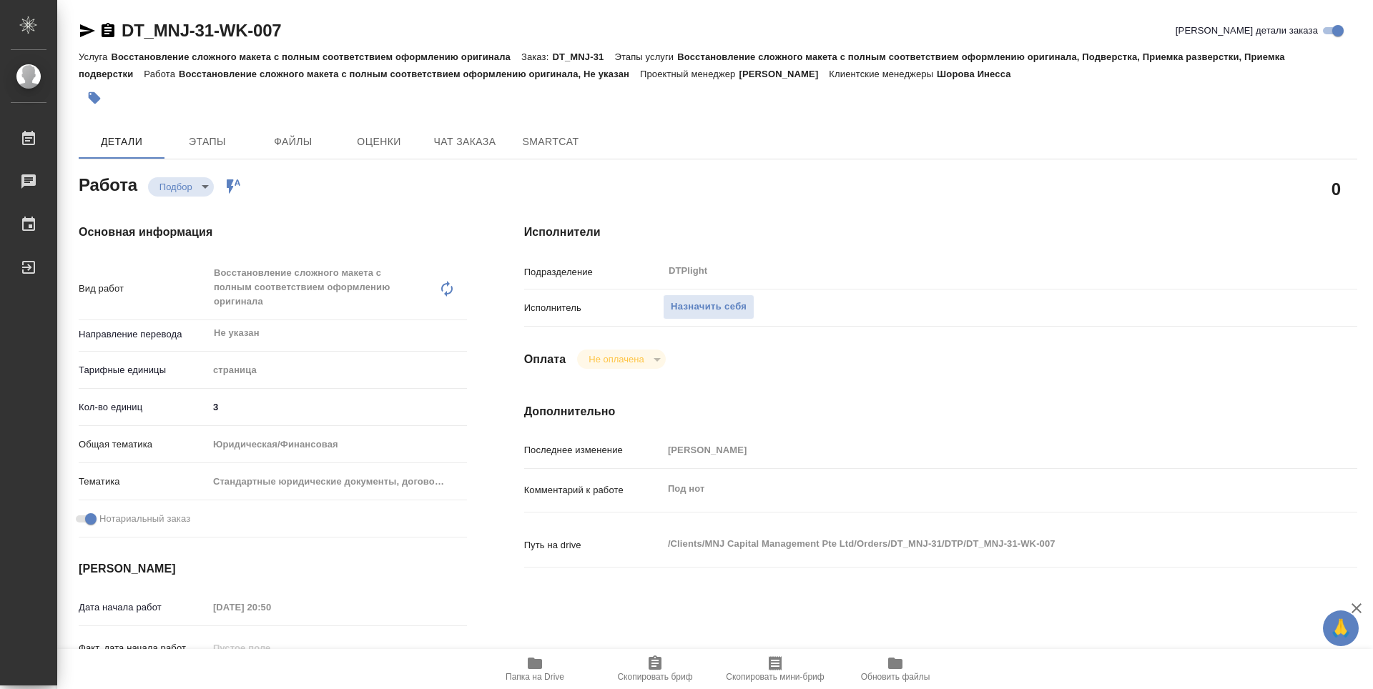
type textarea "x"
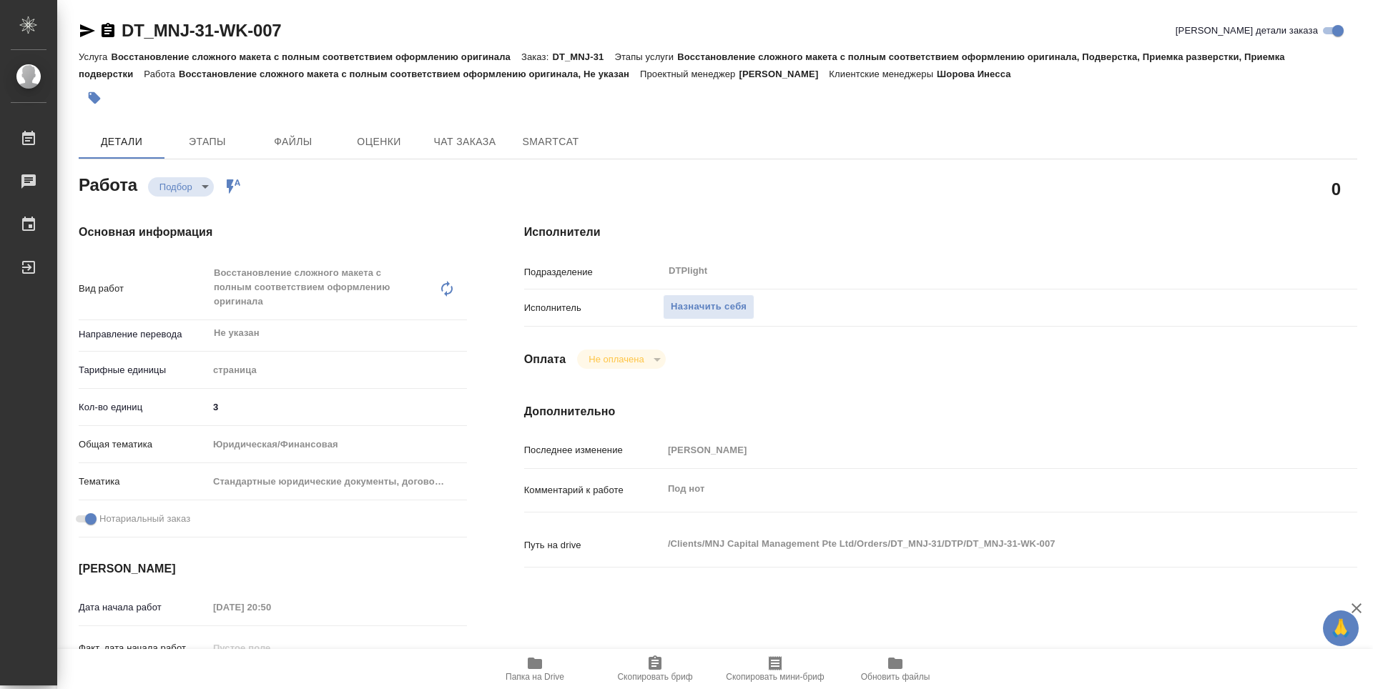
type textarea "x"
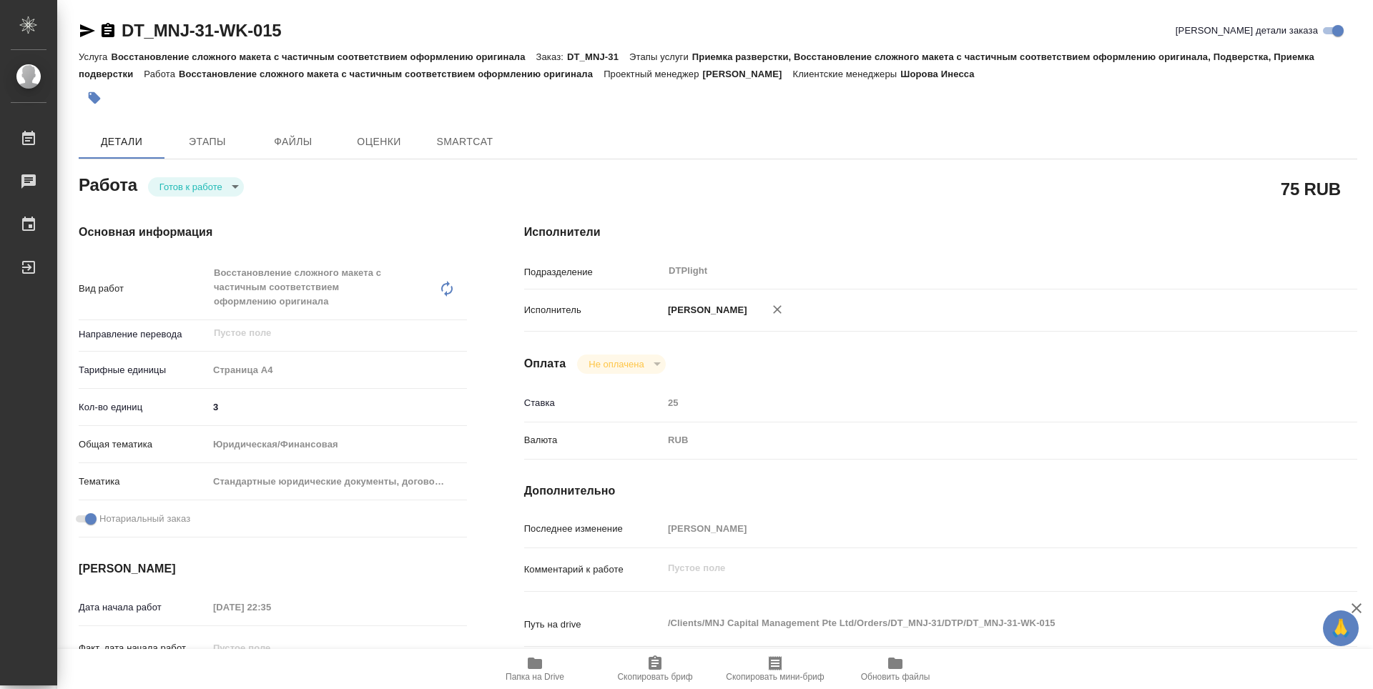
type textarea "x"
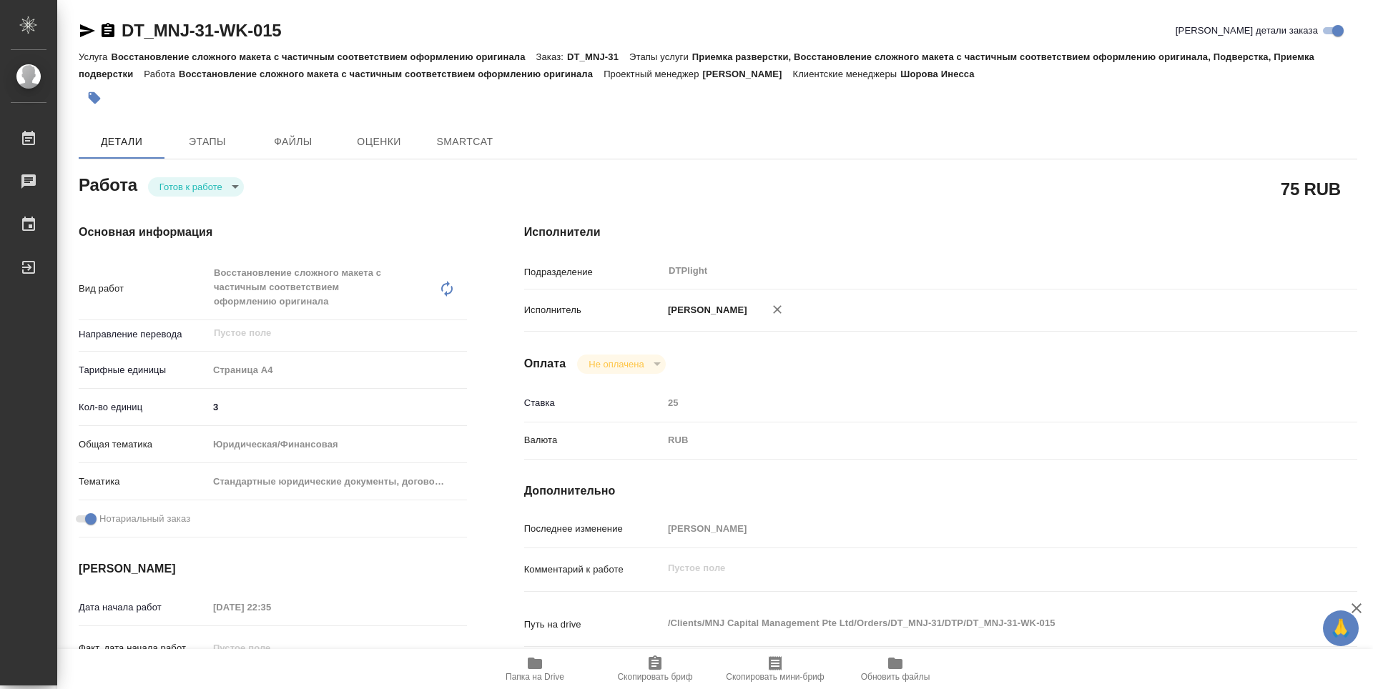
type textarea "x"
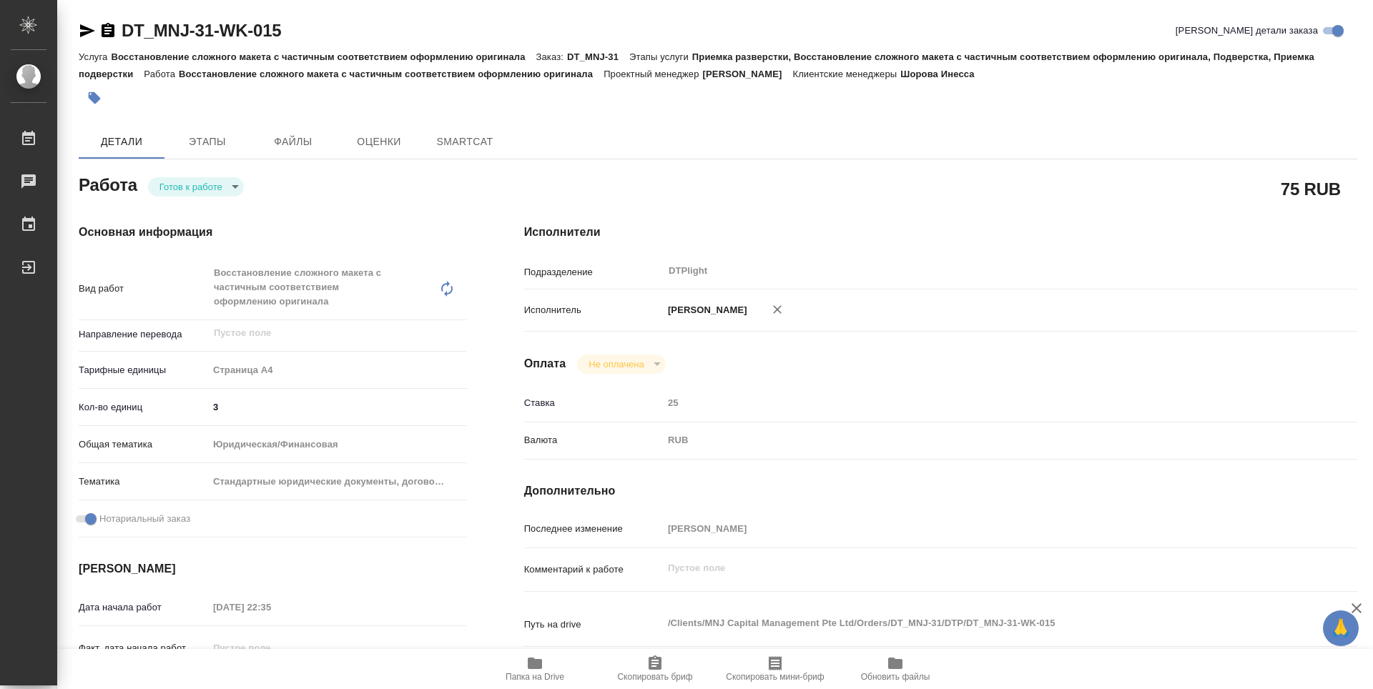
type textarea "x"
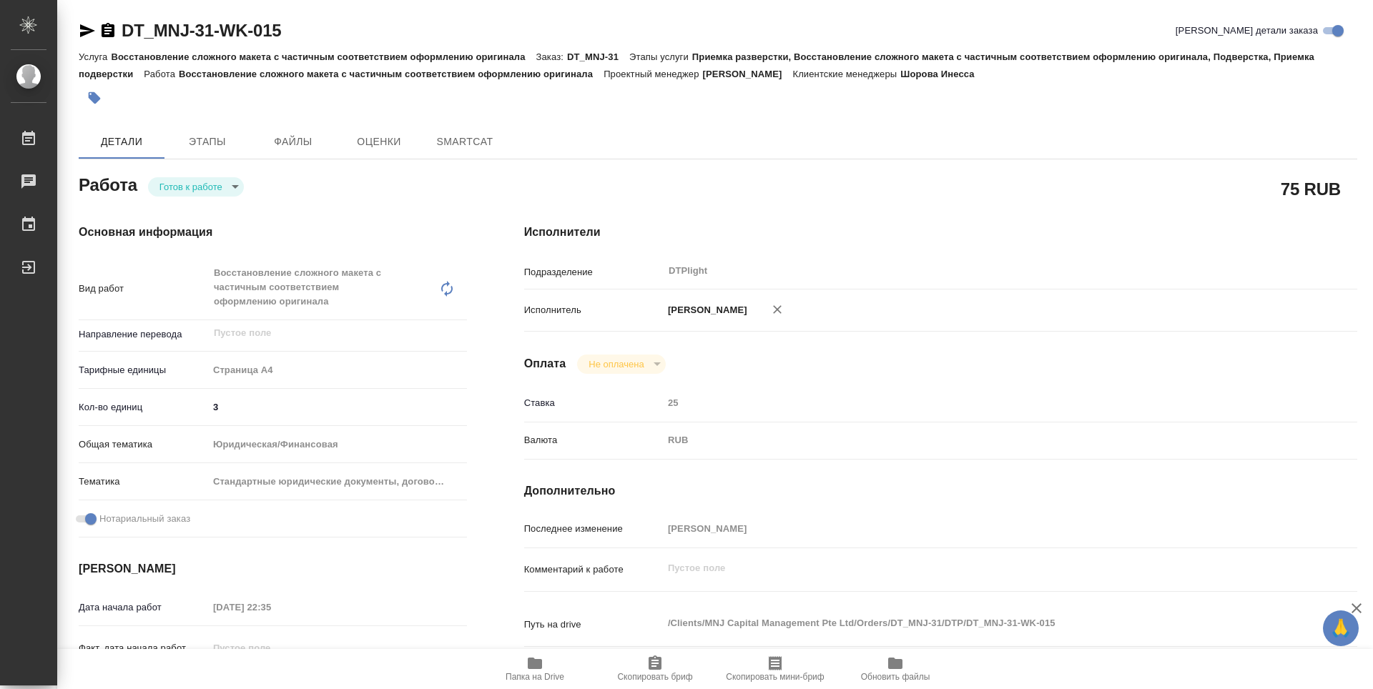
type textarea "x"
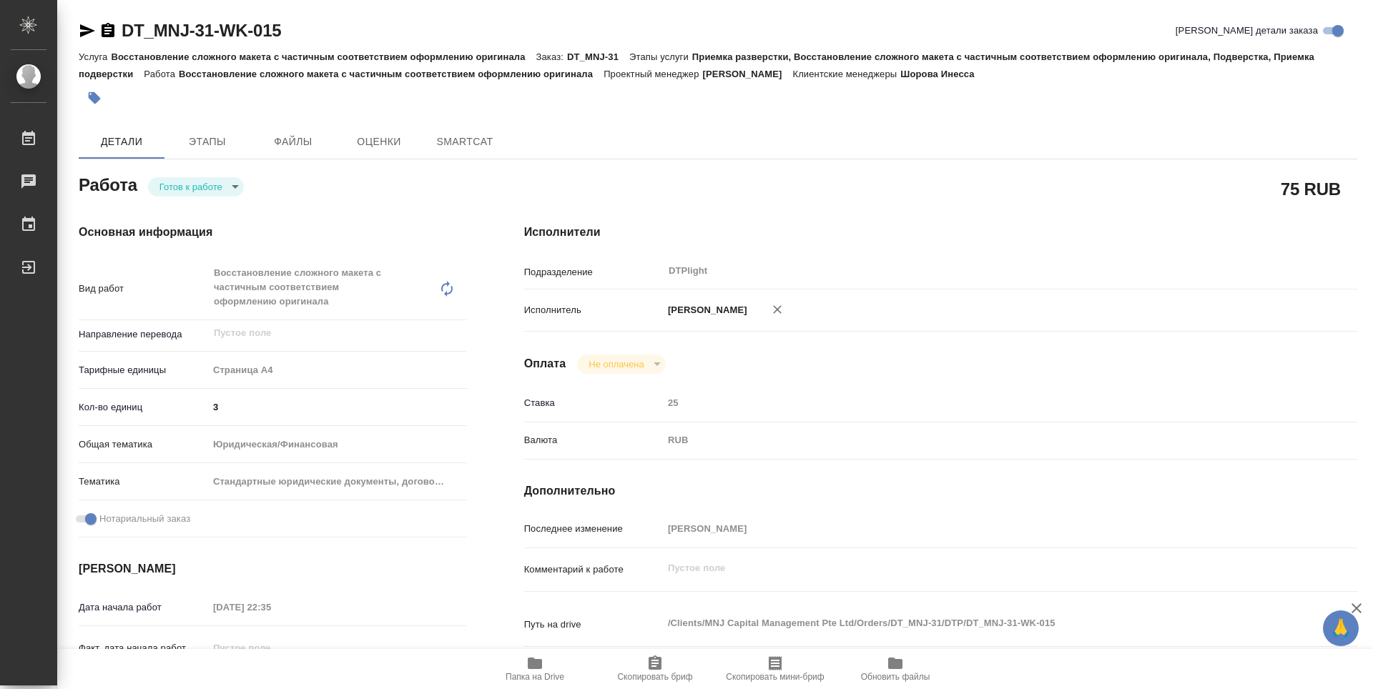
type textarea "x"
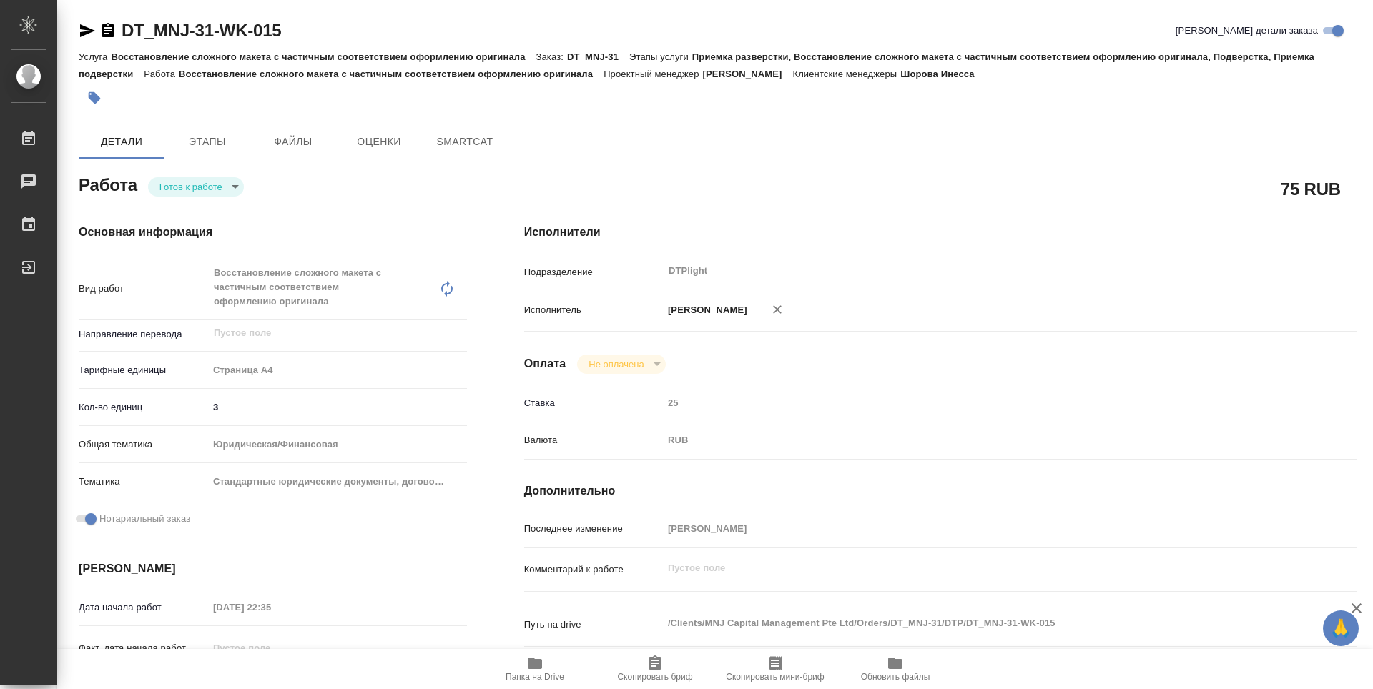
type textarea "x"
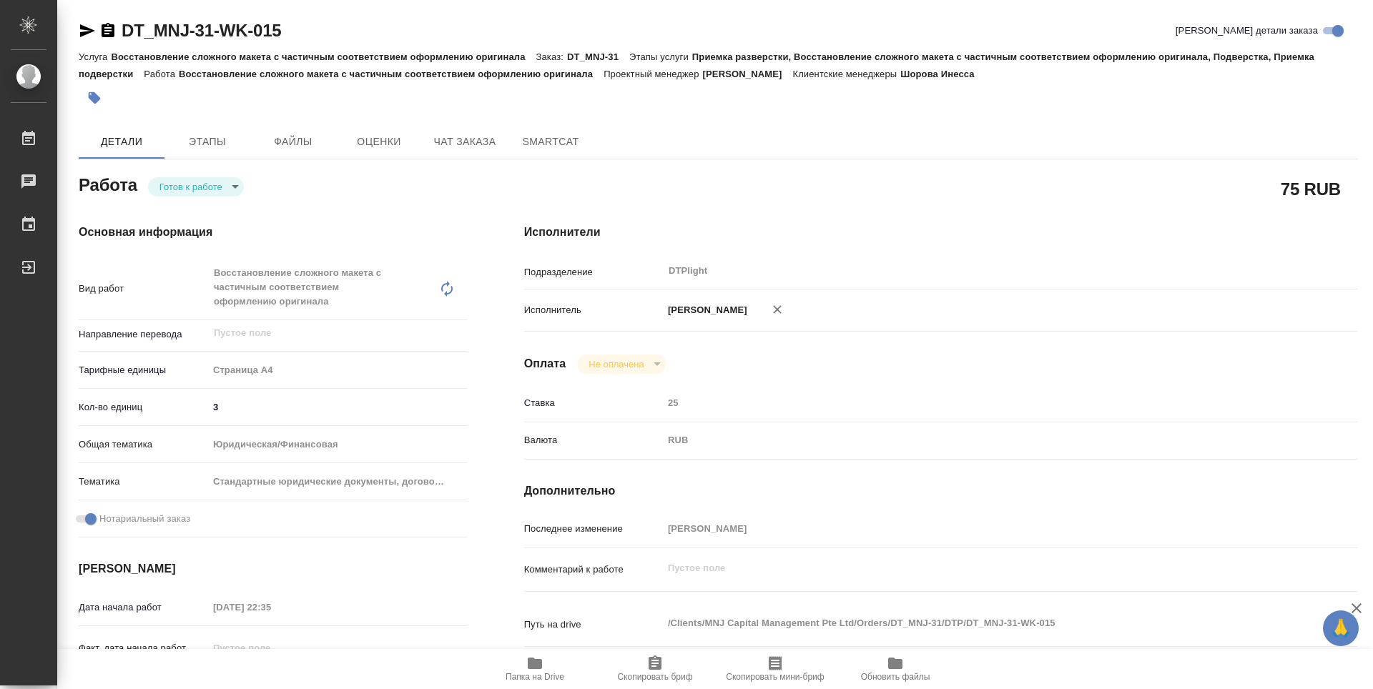
type textarea "x"
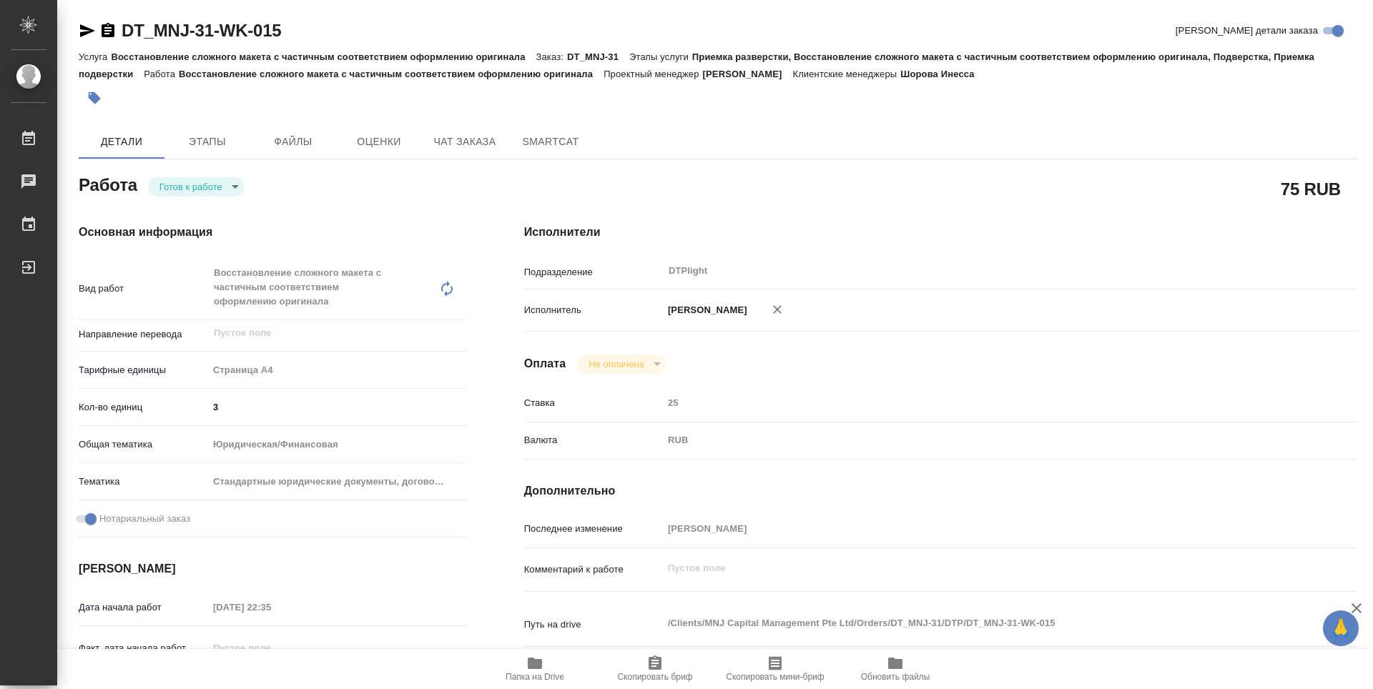
type textarea "x"
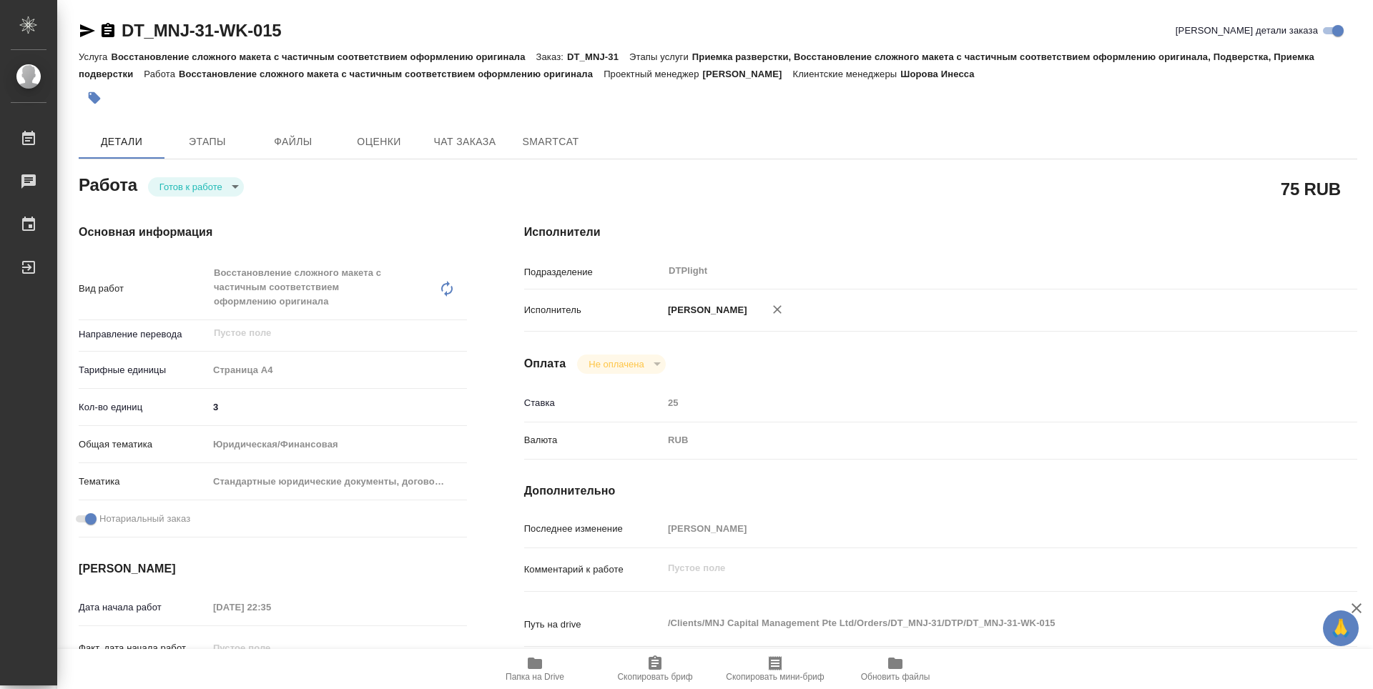
type textarea "x"
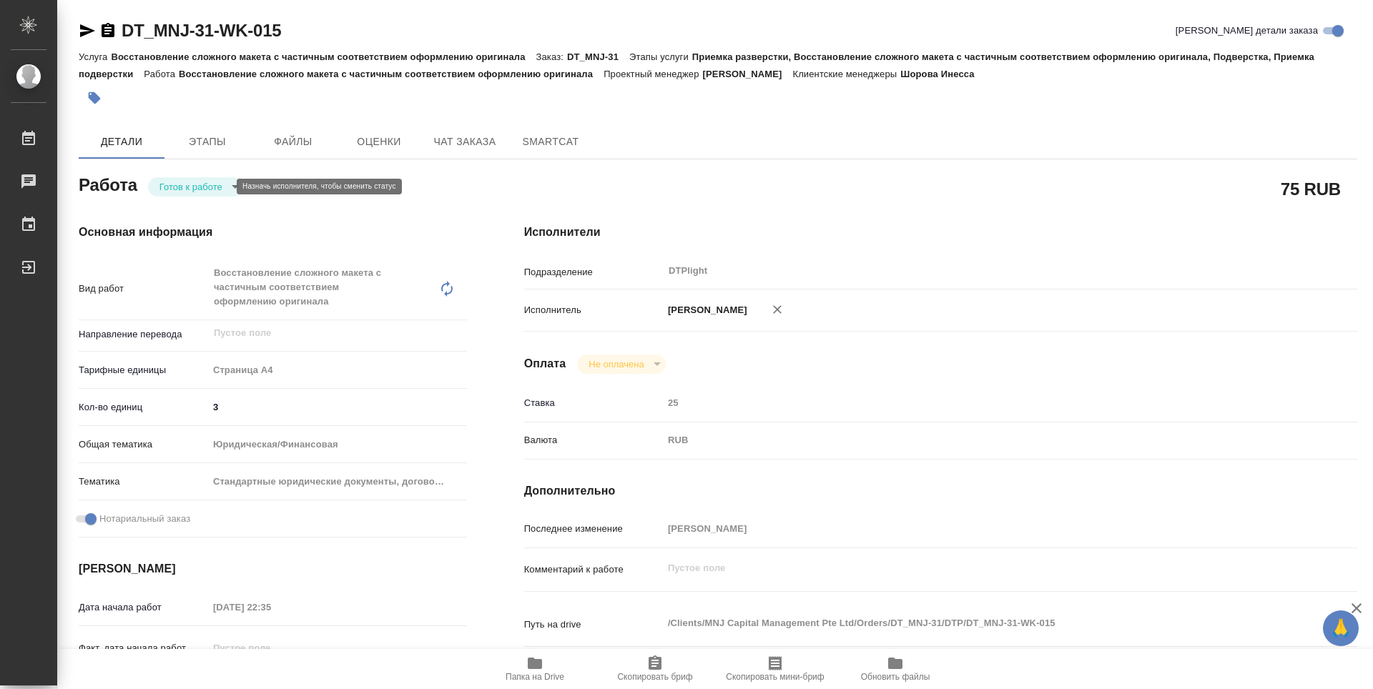
click at [203, 189] on body "🙏 .cls-1 fill:#fff; AWATERA Zubakova Viktoriya Работы 0 Чаты График Выйти DT_MN…" at bounding box center [686, 344] width 1373 height 689
click at [197, 190] on button "В работе" at bounding box center [182, 187] width 47 height 16
type textarea "x"
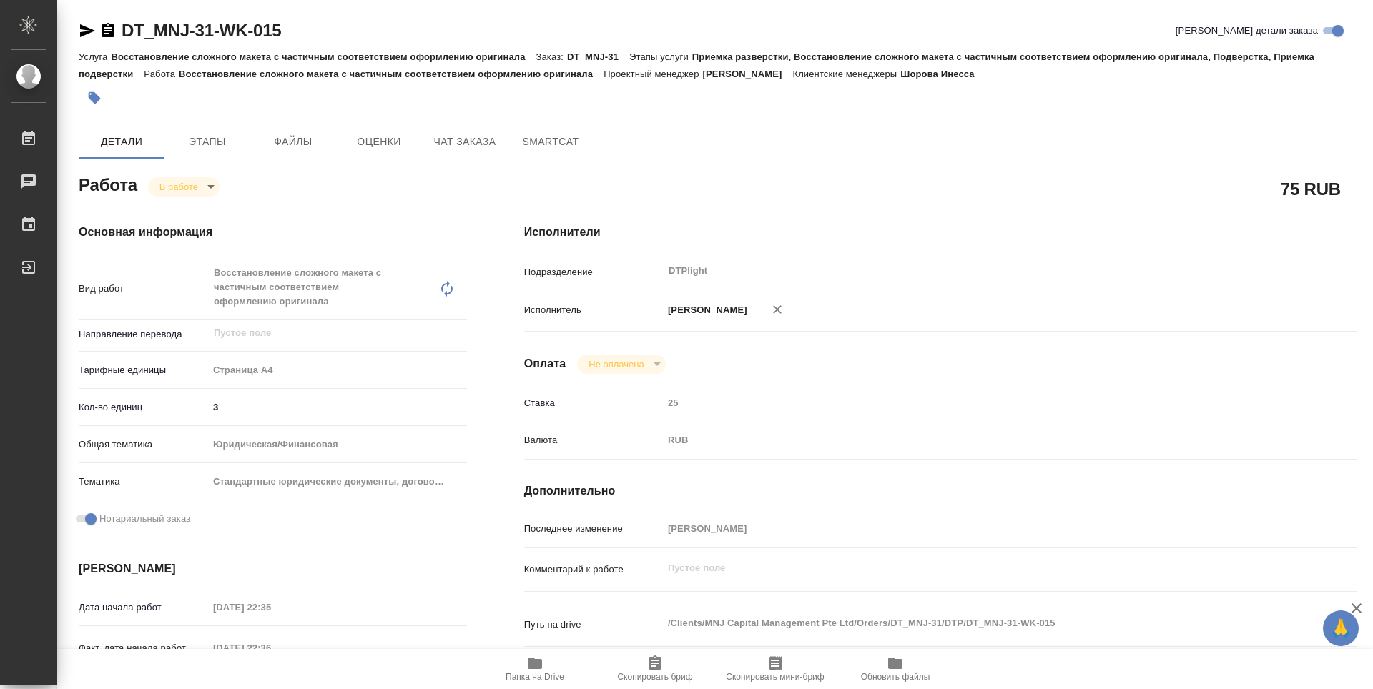
type textarea "x"
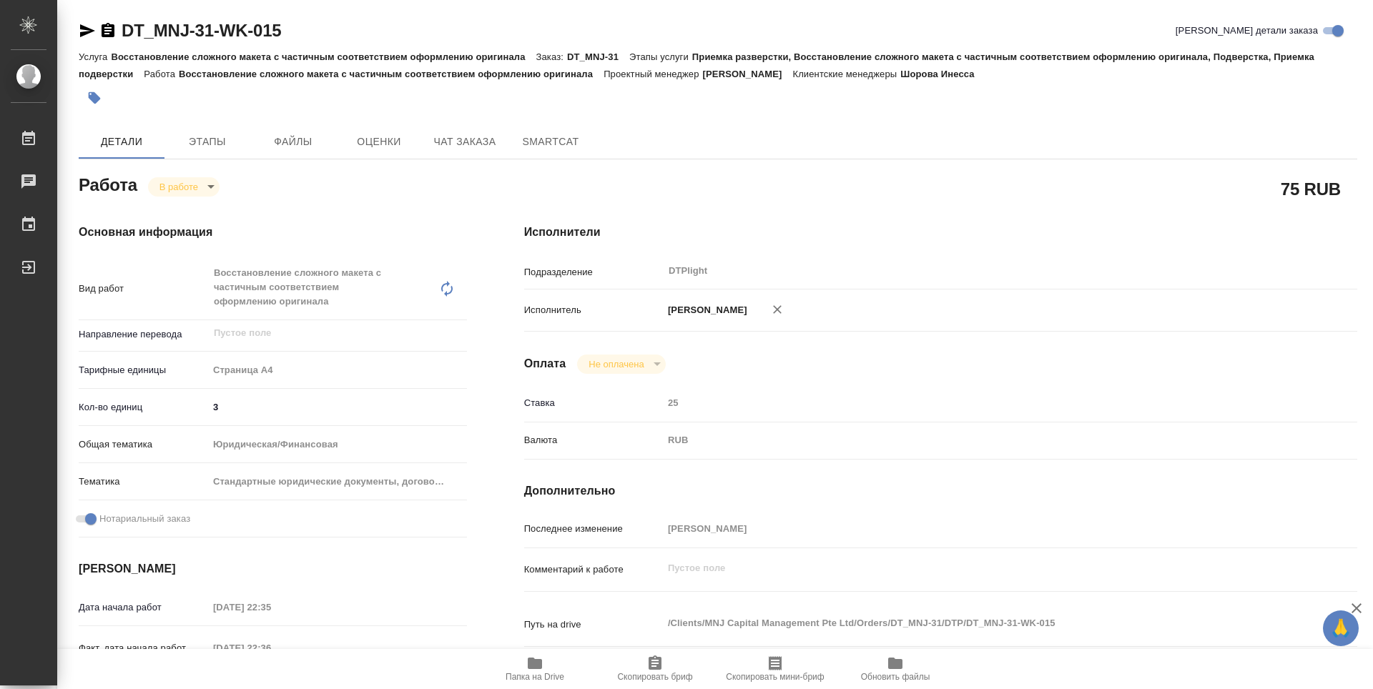
type textarea "x"
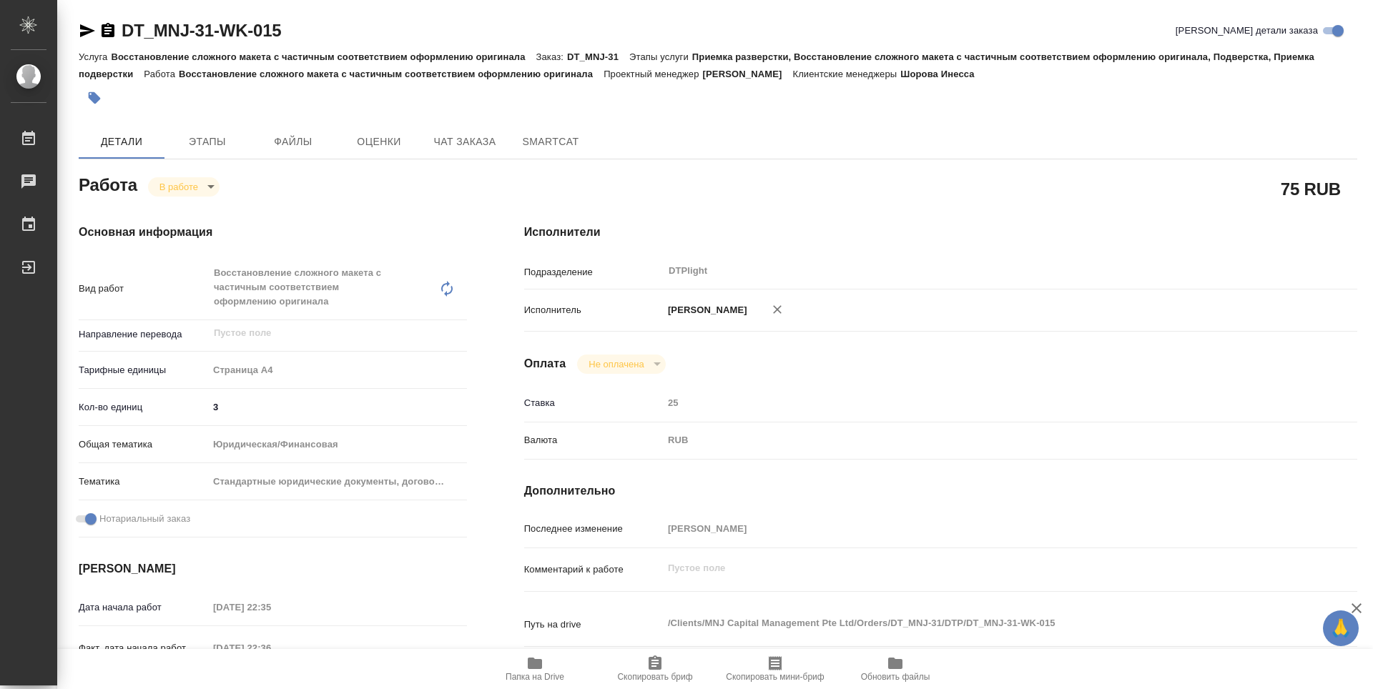
type textarea "x"
click at [544, 667] on span "Папка на Drive" at bounding box center [534, 668] width 103 height 27
type textarea "x"
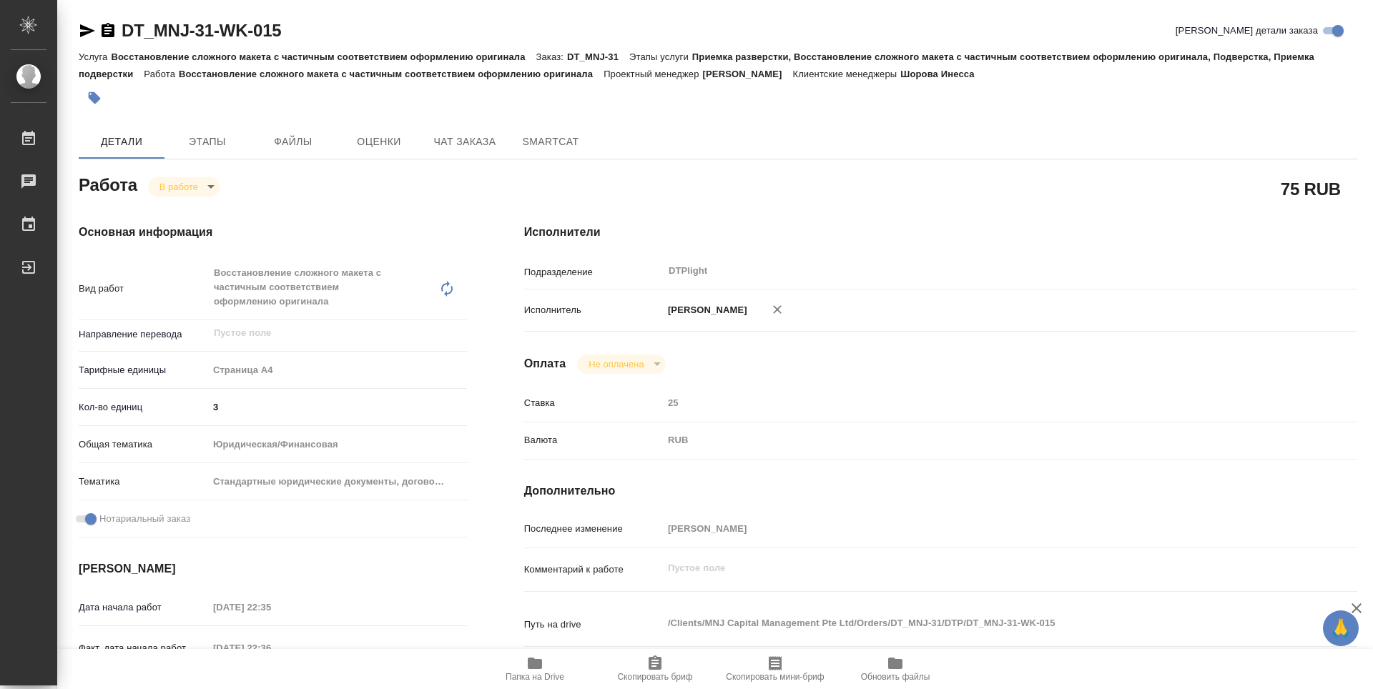
type textarea "x"
drag, startPoint x: 303, startPoint y: 30, endPoint x: 123, endPoint y: 30, distance: 179.5
click at [123, 30] on div "DT_MNJ-31-WK-015 Кратко детали заказа" at bounding box center [718, 30] width 1279 height 23
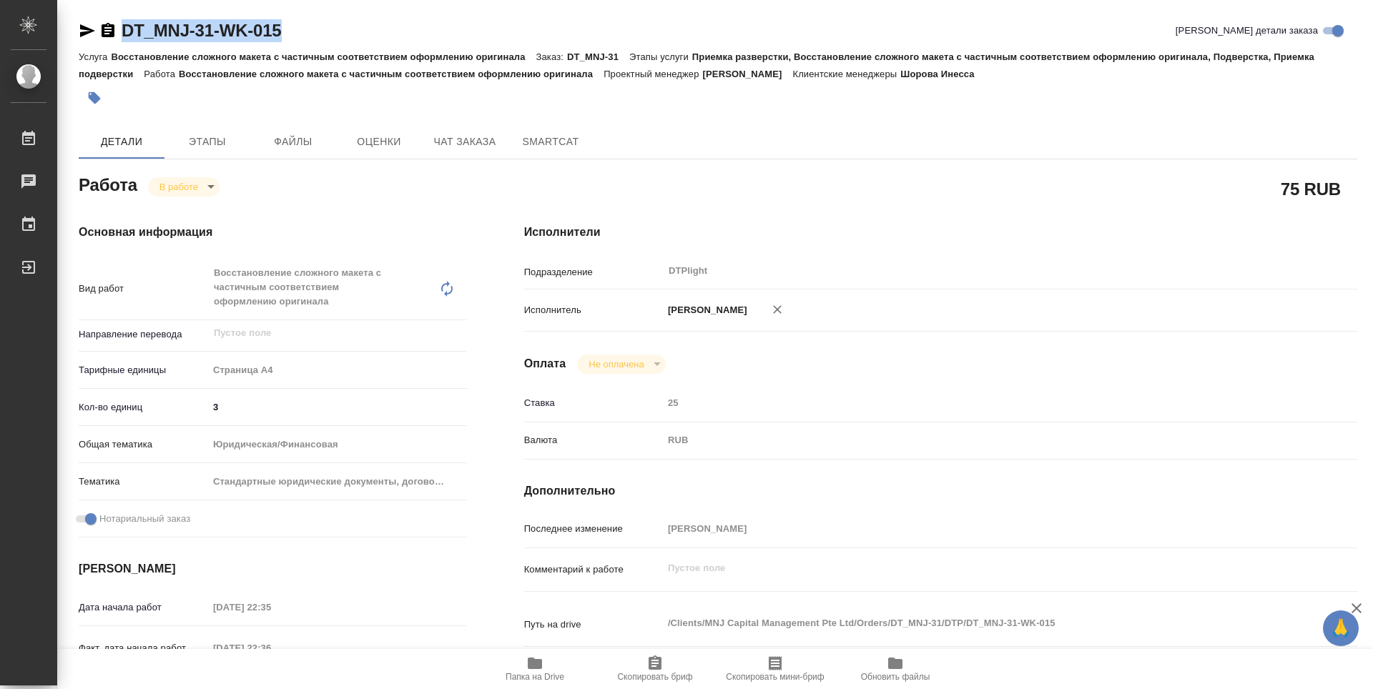
copy link "DT_MNJ-31-WK-015"
click at [527, 669] on icon "button" at bounding box center [534, 663] width 17 height 17
click at [535, 667] on icon "button" at bounding box center [535, 663] width 14 height 11
click at [185, 185] on body "🙏 .cls-1 fill:#fff; AWATERA Zubakova Viktoriya Работы 0 Чаты График Выйти DT_MN…" at bounding box center [686, 344] width 1373 height 689
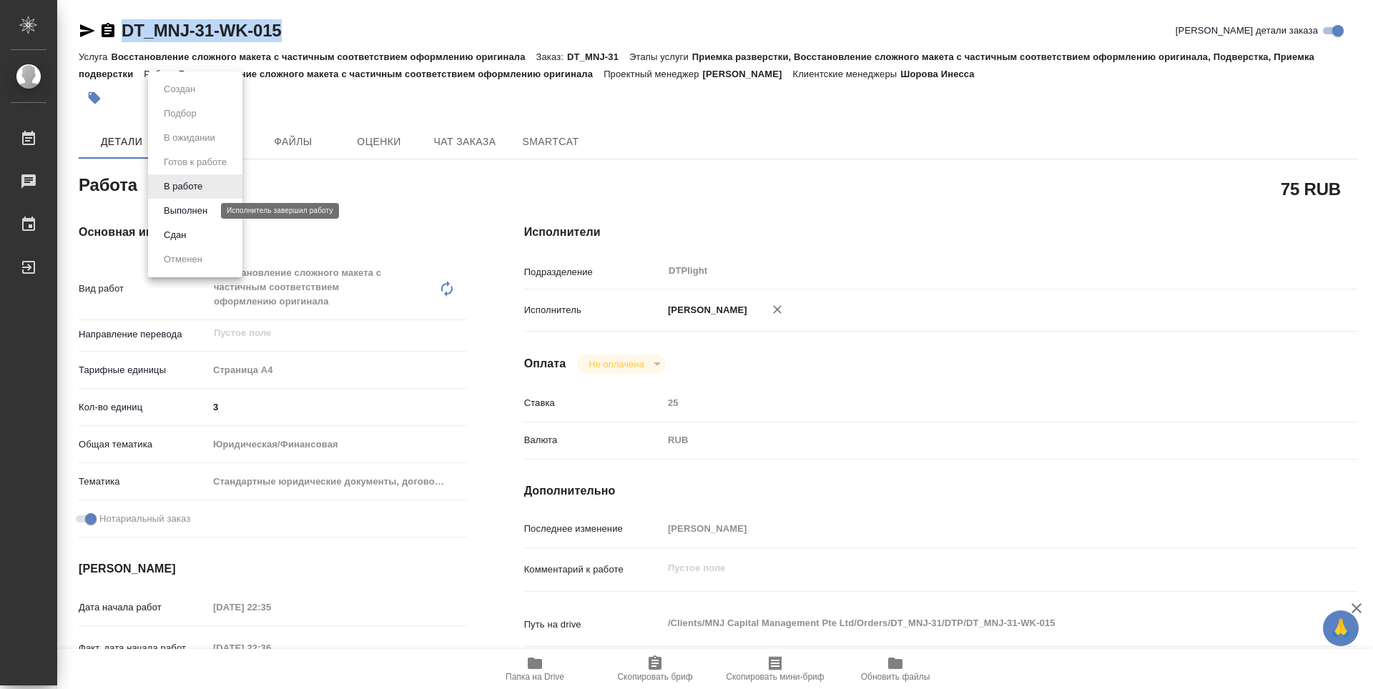
click at [180, 208] on button "Выполнен" at bounding box center [185, 211] width 52 height 16
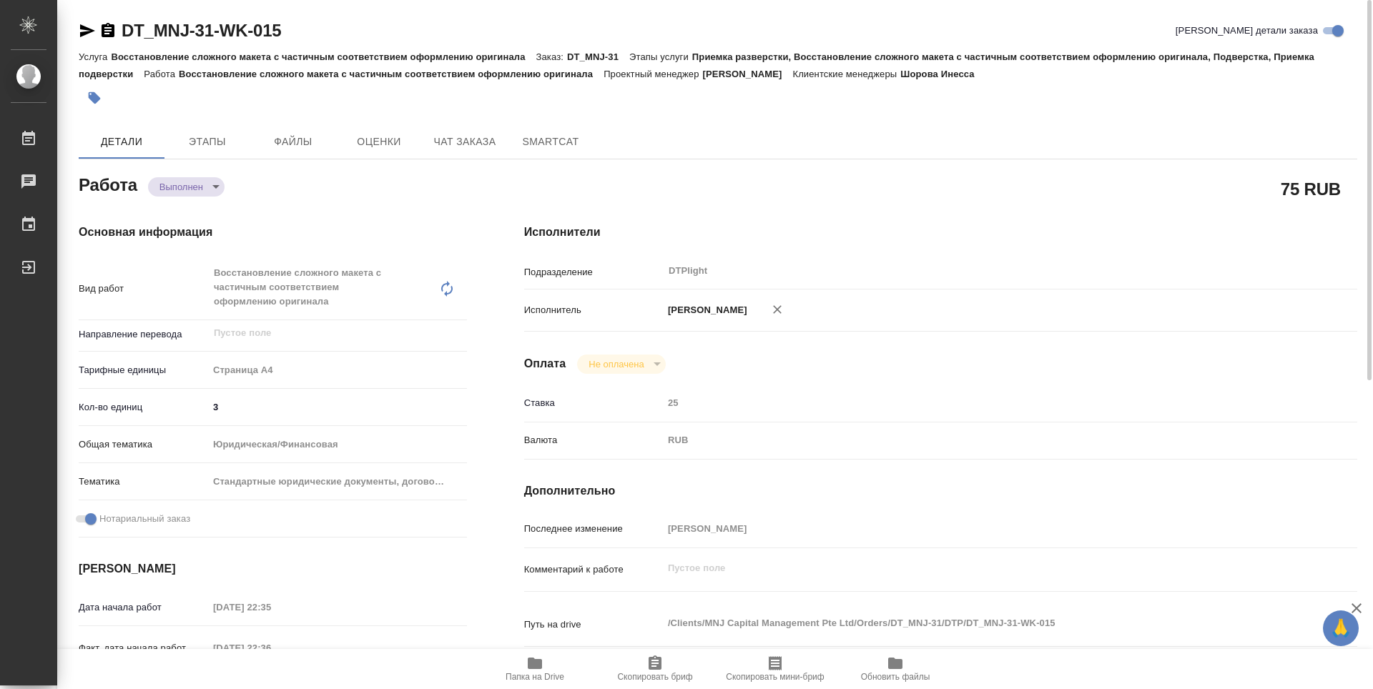
type textarea "x"
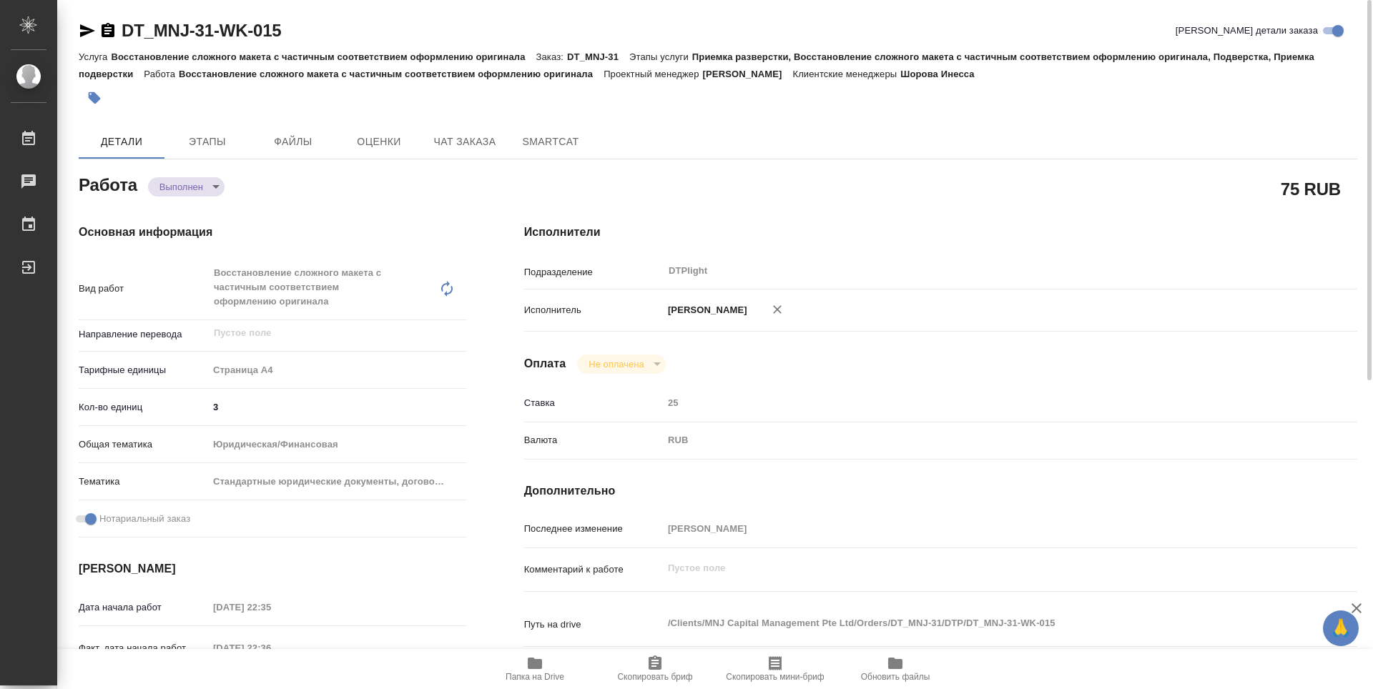
type textarea "x"
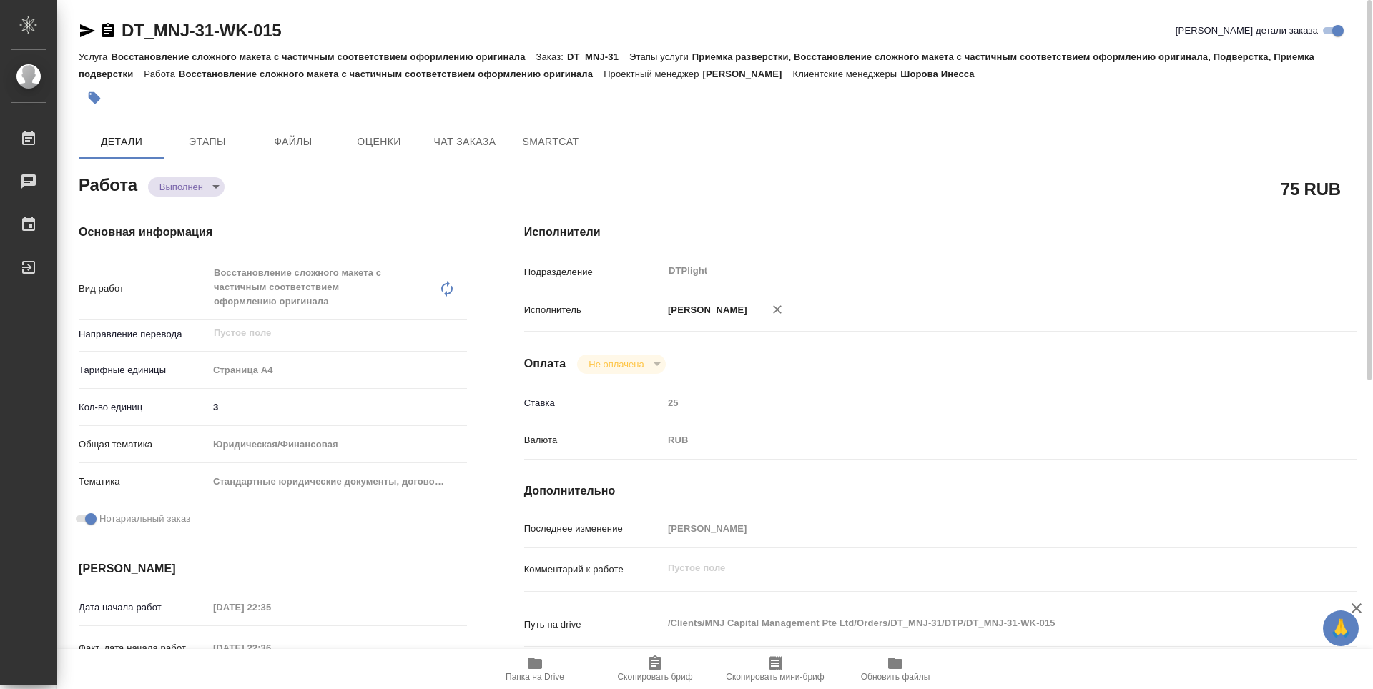
type textarea "x"
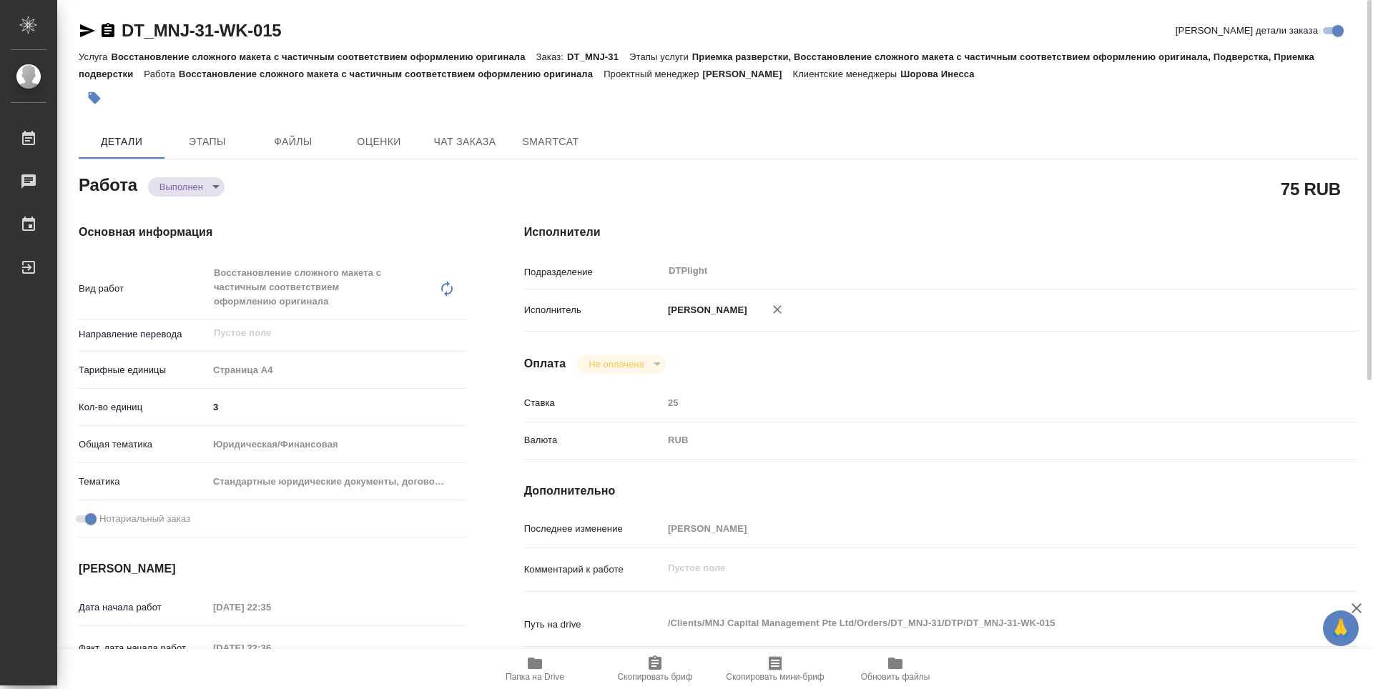
type textarea "x"
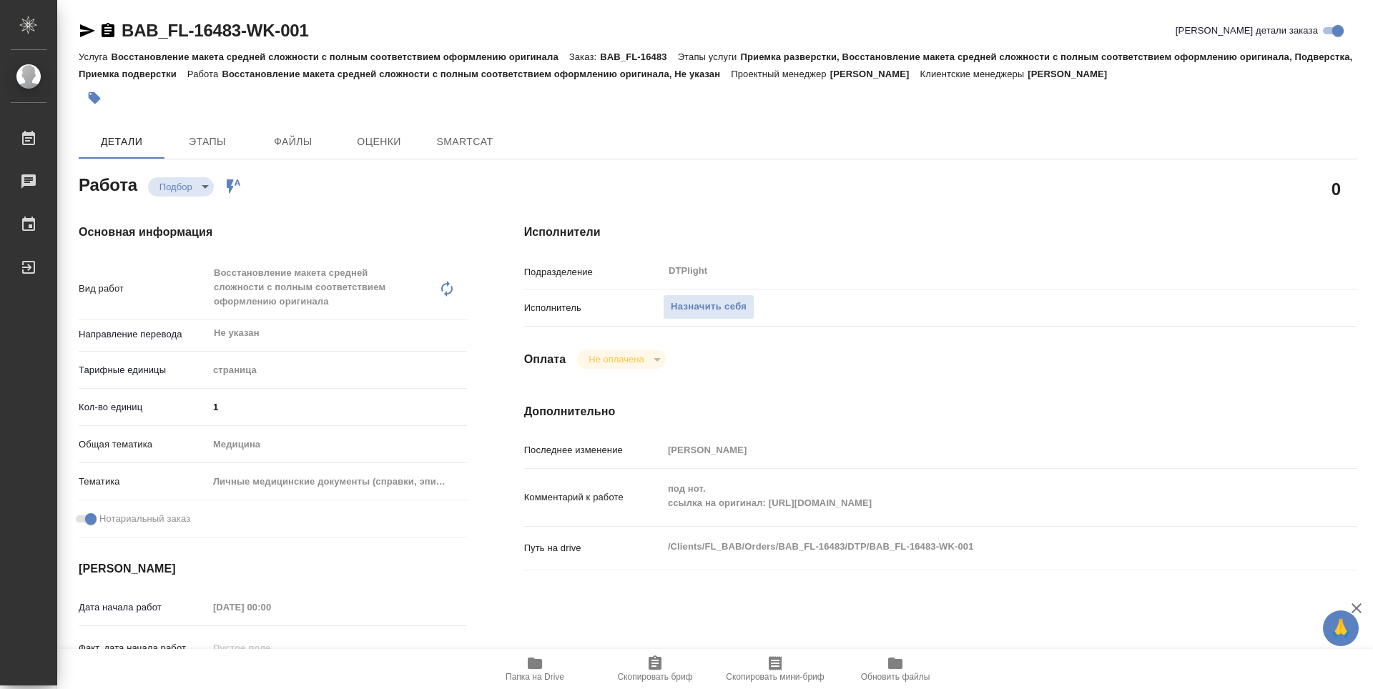
type textarea "x"
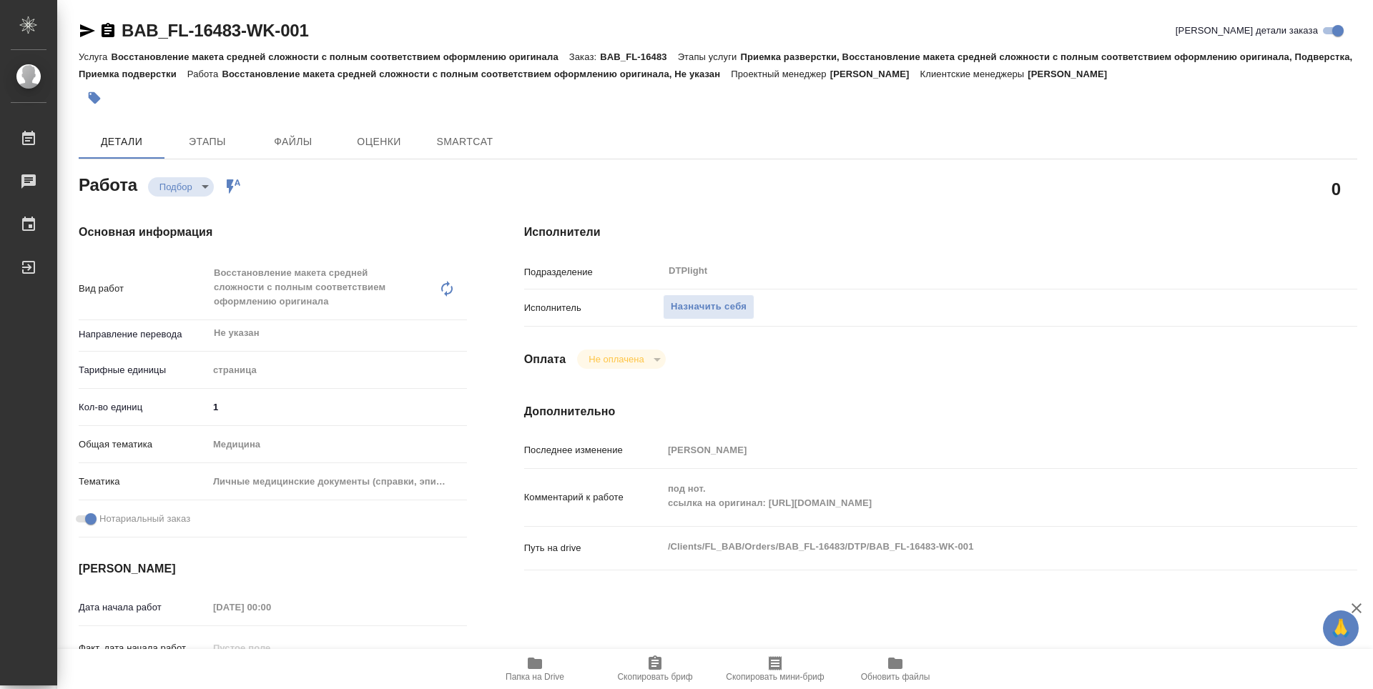
type textarea "x"
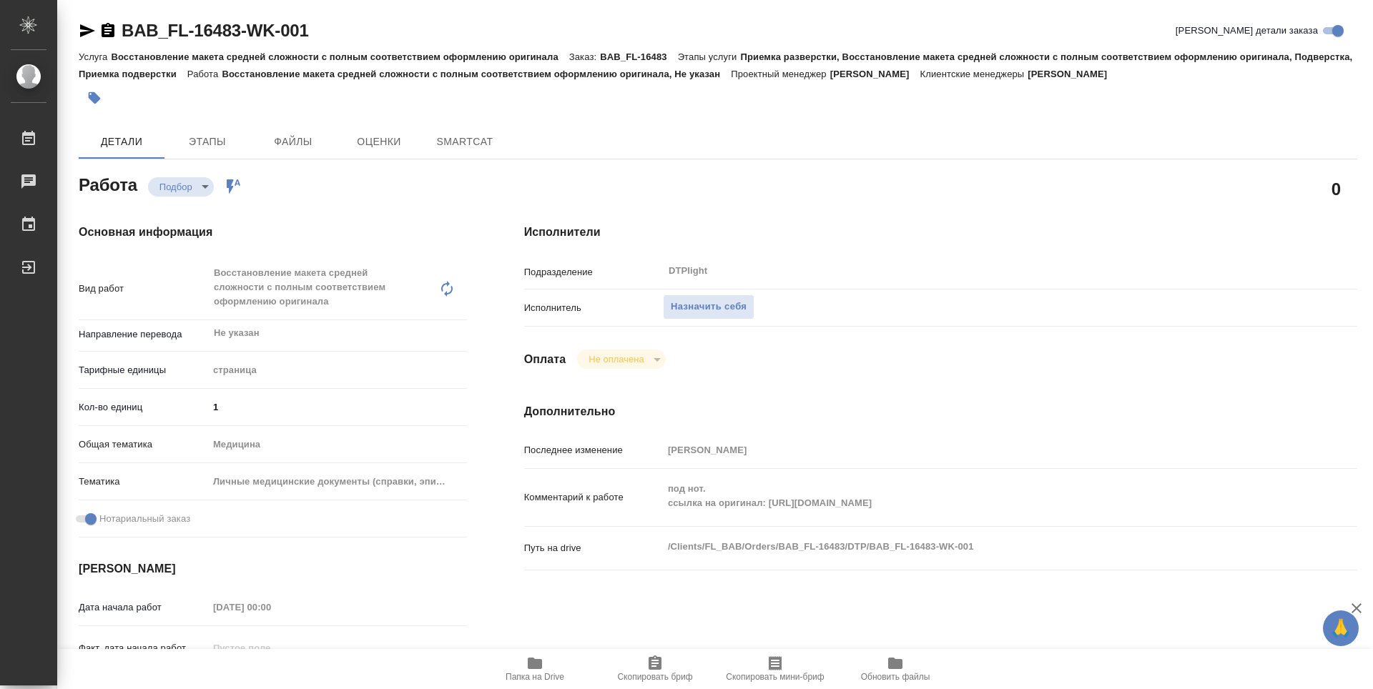
type textarea "x"
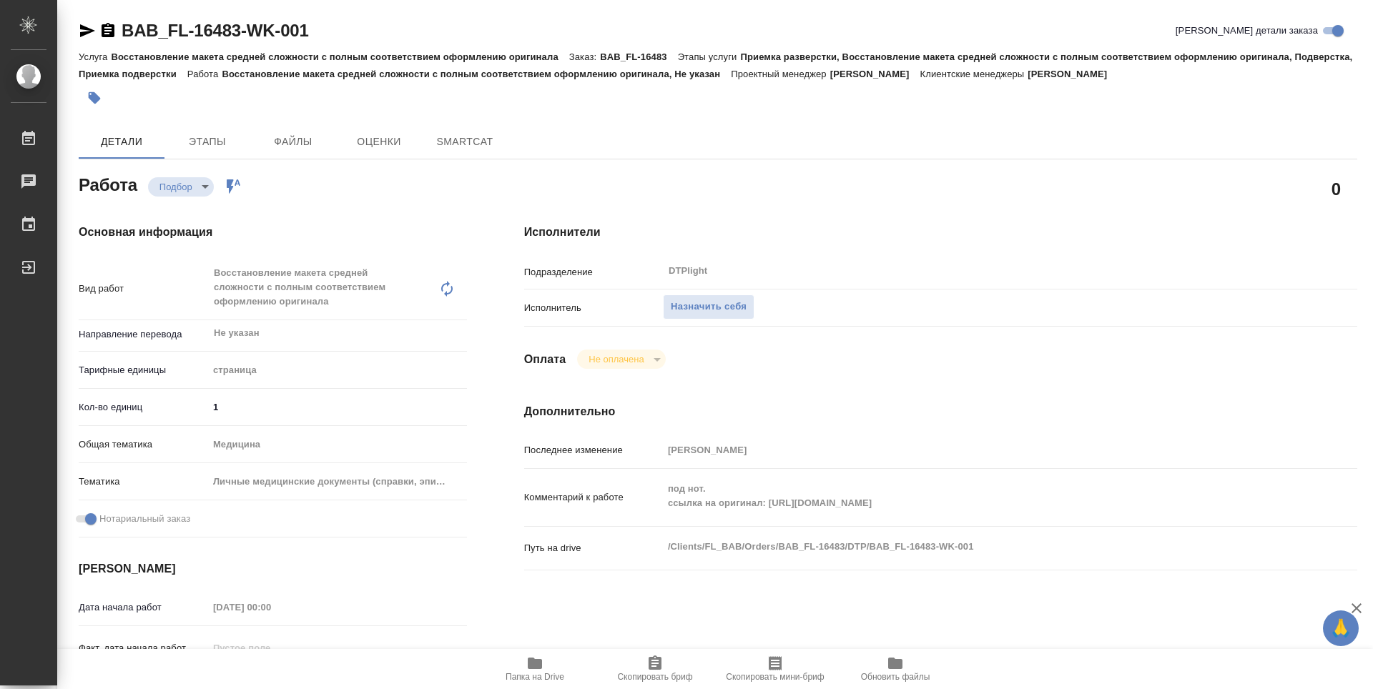
type textarea "x"
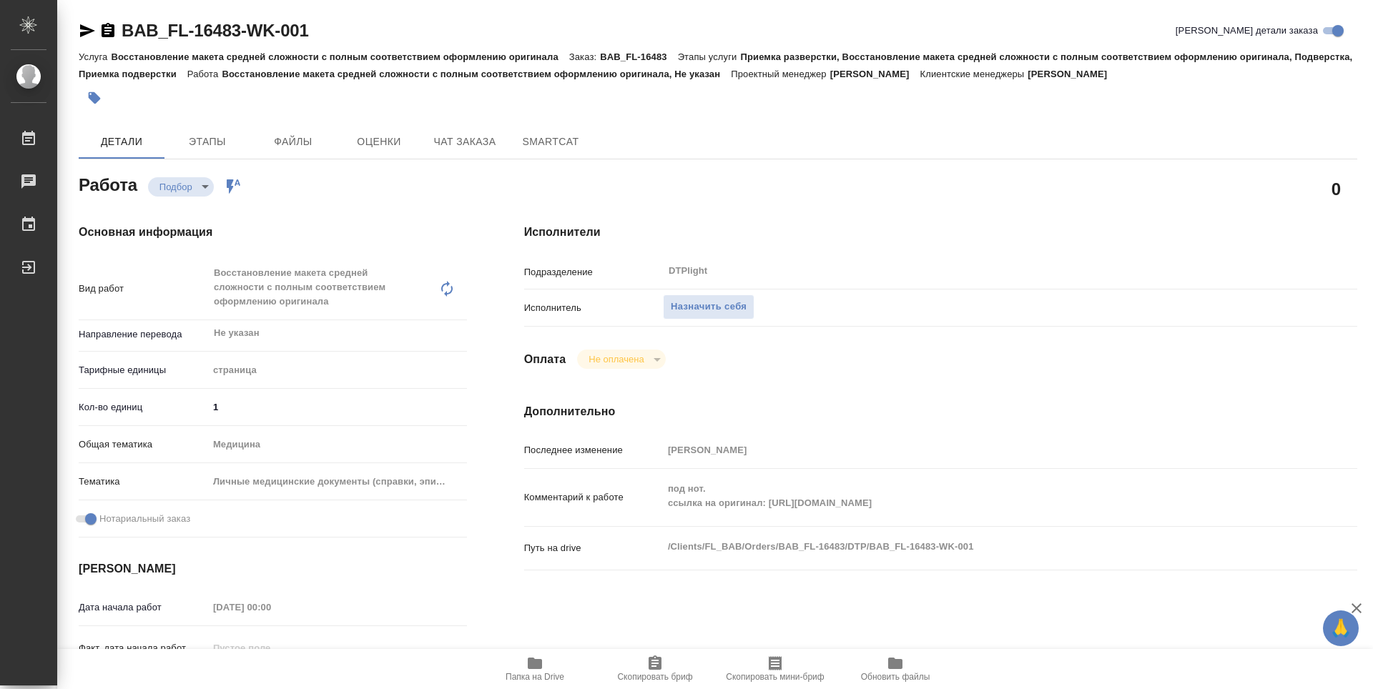
type textarea "x"
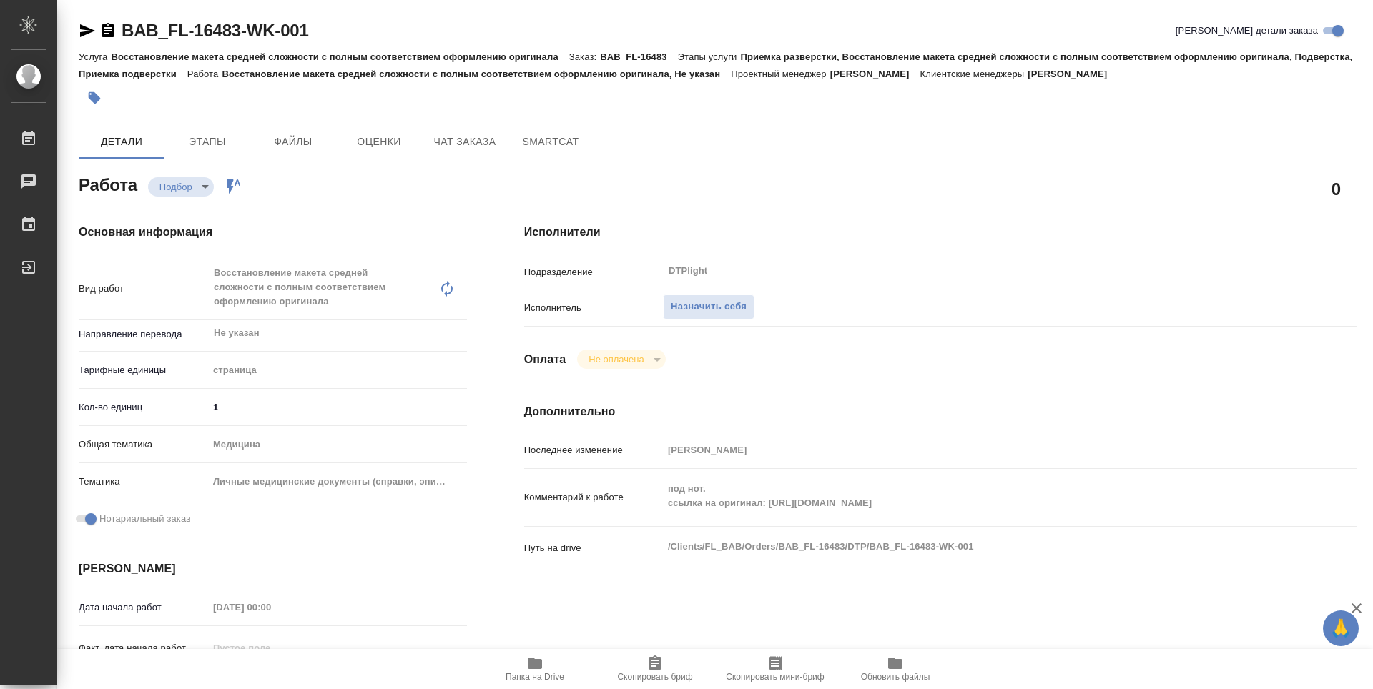
click at [538, 673] on span "Папка на Drive" at bounding box center [535, 677] width 59 height 10
type textarea "x"
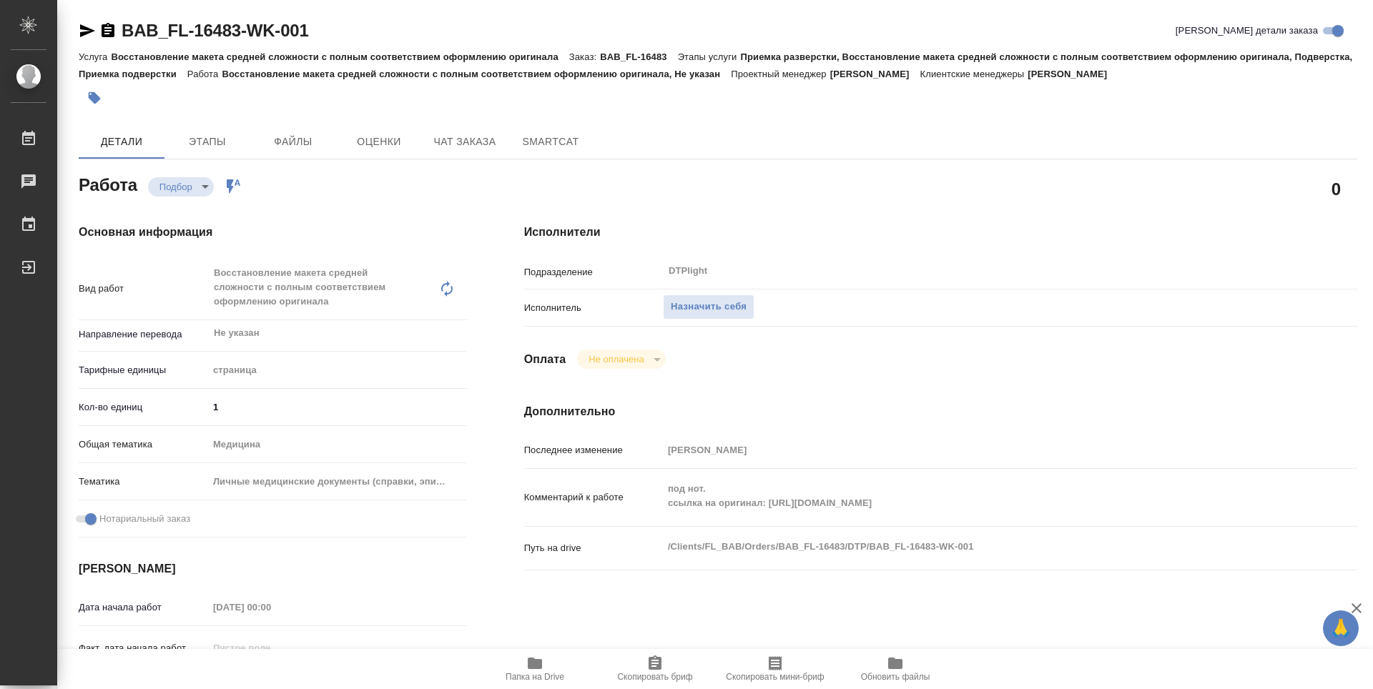
type textarea "x"
